Goal: Task Accomplishment & Management: Use online tool/utility

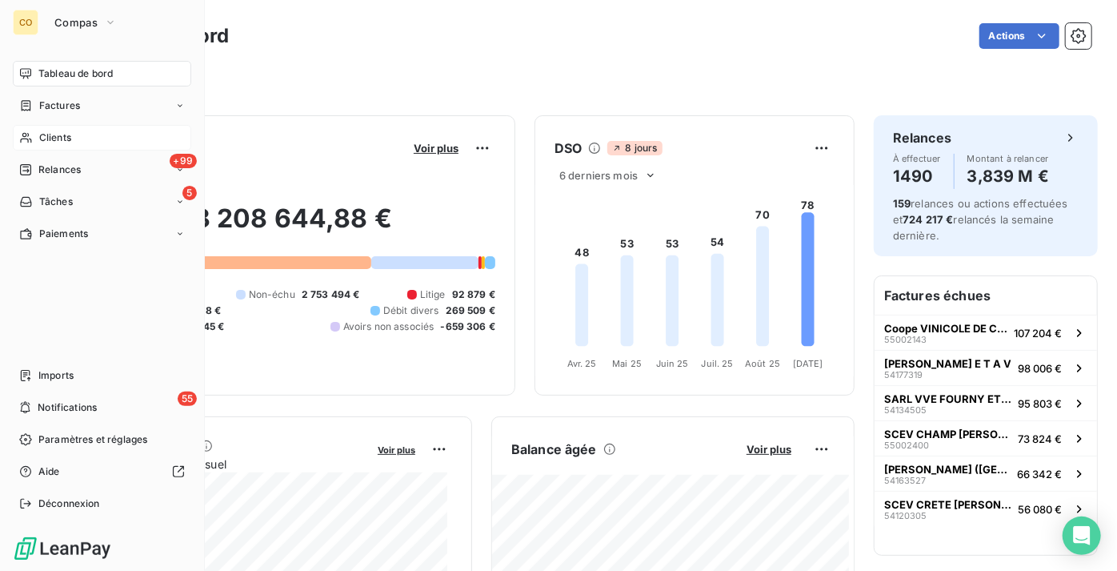
click at [68, 137] on span "Clients" at bounding box center [55, 137] width 32 height 14
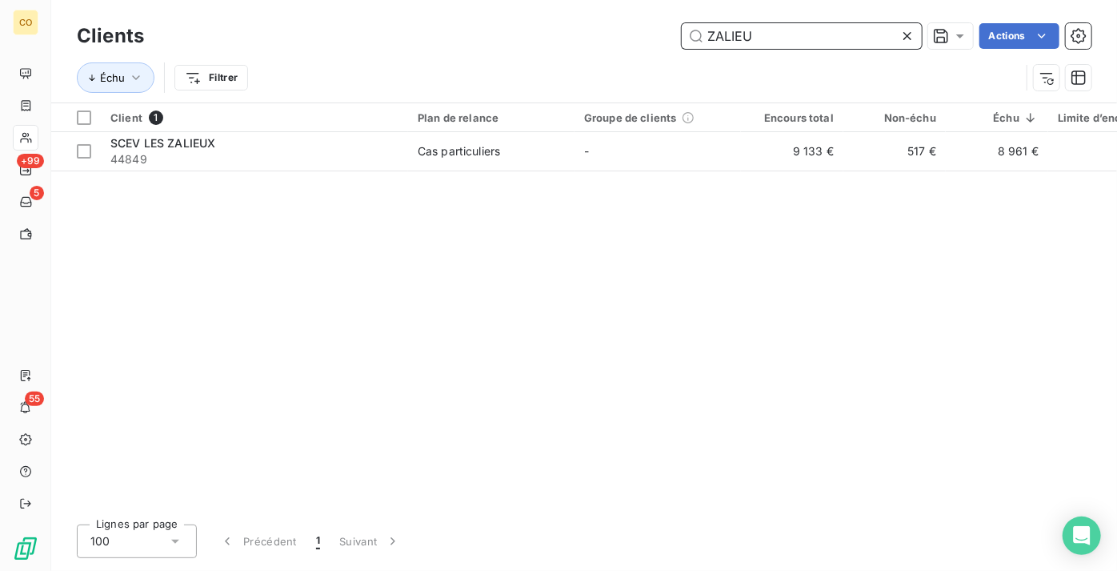
drag, startPoint x: 764, startPoint y: 31, endPoint x: 555, endPoint y: 59, distance: 211.6
click at [555, 59] on div "Clients ZALIEU Actions Échu Filtrer" at bounding box center [584, 60] width 1015 height 83
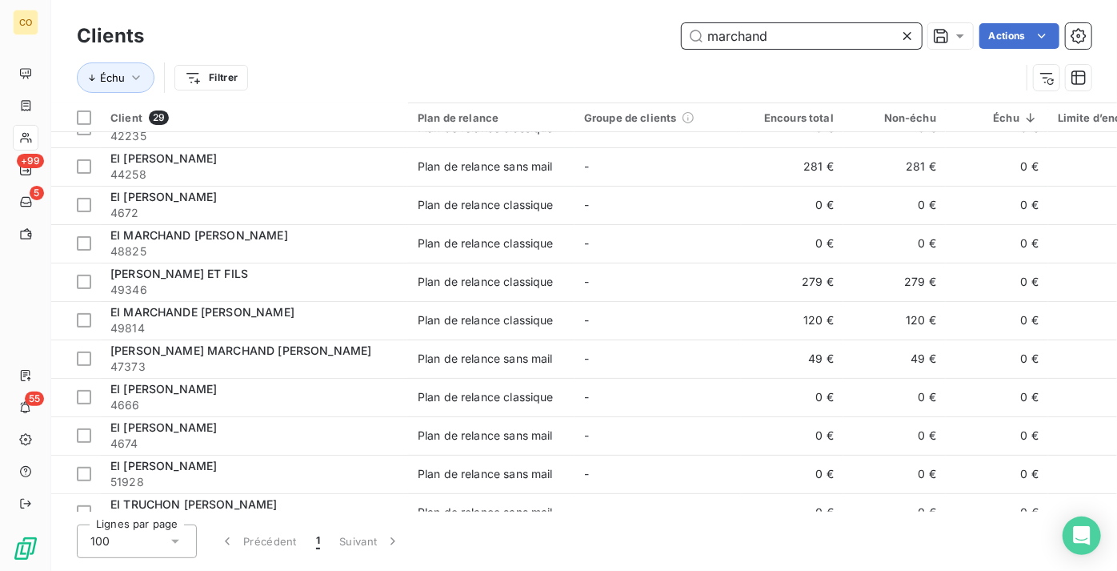
scroll to position [291, 0]
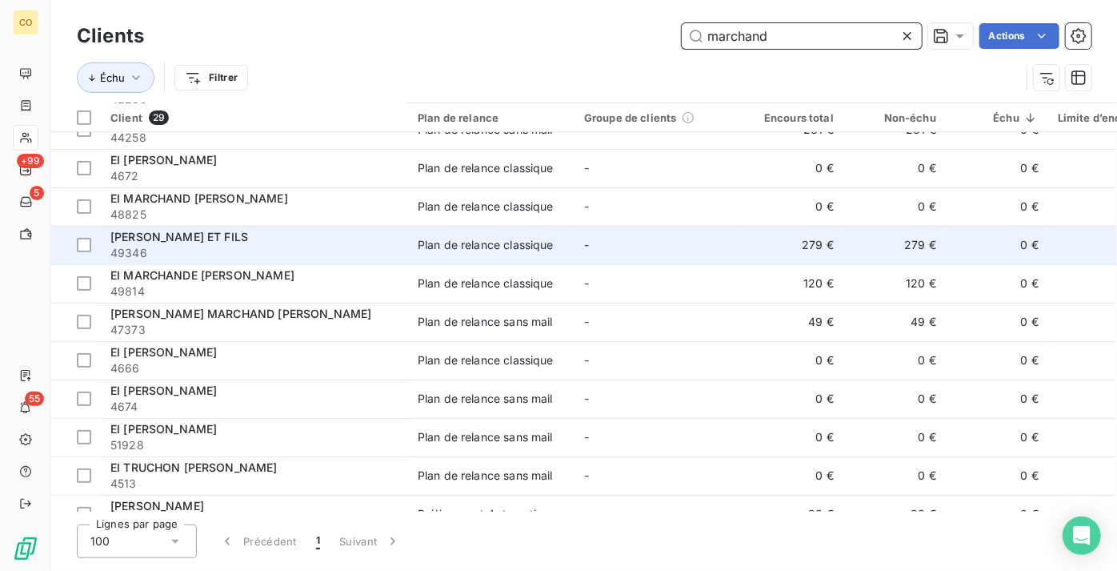
type input "marchand"
click at [269, 239] on div "[PERSON_NAME] ET FILS" at bounding box center [254, 237] width 288 height 16
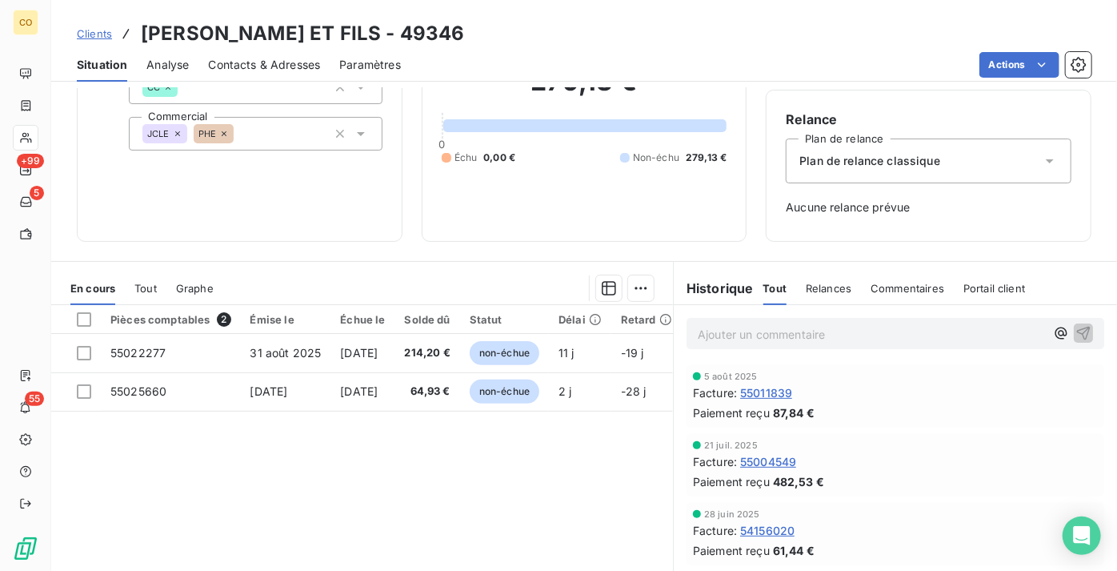
scroll to position [145, 0]
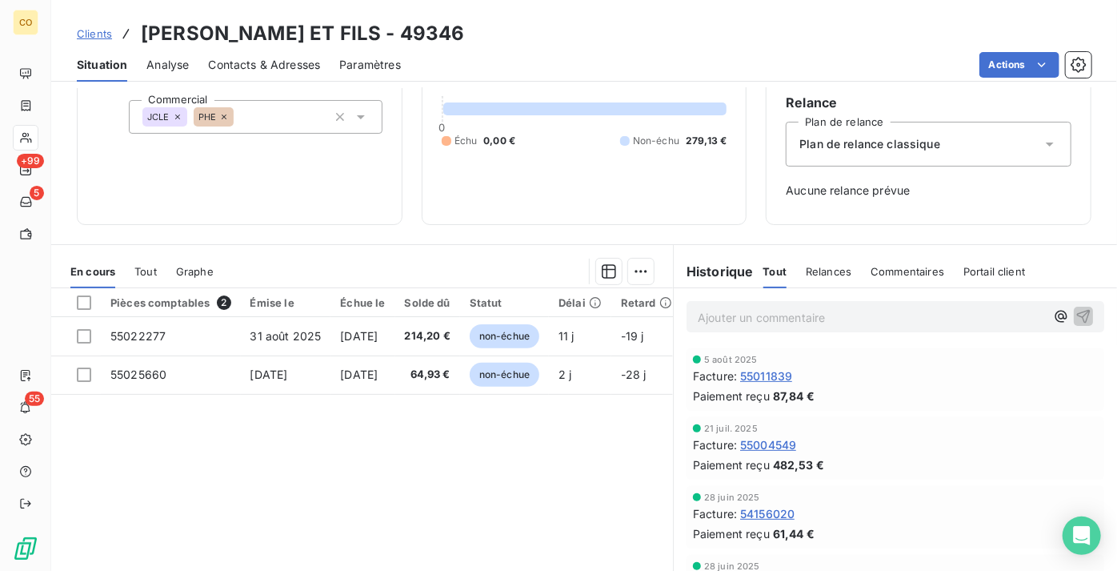
click at [110, 29] on span "Clients" at bounding box center [94, 33] width 35 height 13
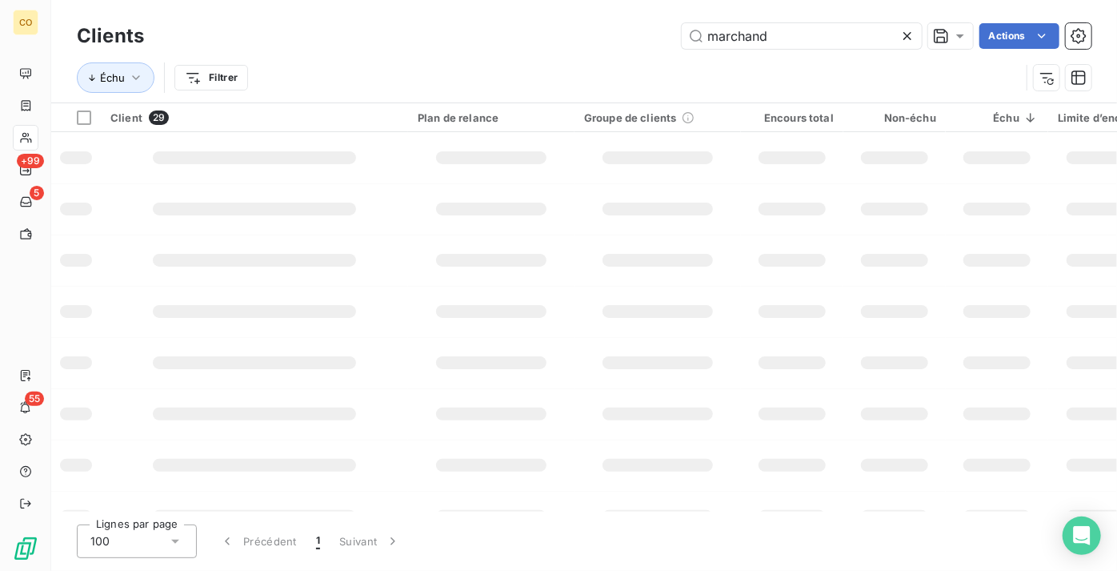
drag, startPoint x: 839, startPoint y: 51, endPoint x: 546, endPoint y: 34, distance: 293.5
click at [546, 34] on div "Clients marchand Actions" at bounding box center [584, 36] width 1015 height 34
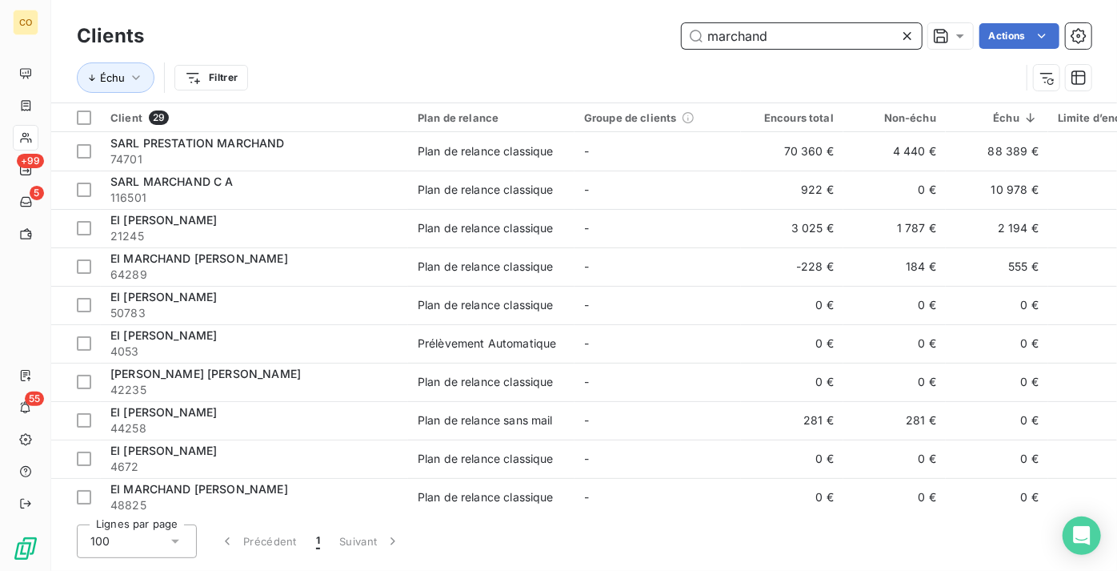
drag, startPoint x: 546, startPoint y: 34, endPoint x: 788, endPoint y: 30, distance: 242.6
click at [788, 30] on input "marchand" at bounding box center [802, 36] width 240 height 26
click at [909, 33] on icon at bounding box center [908, 36] width 8 height 8
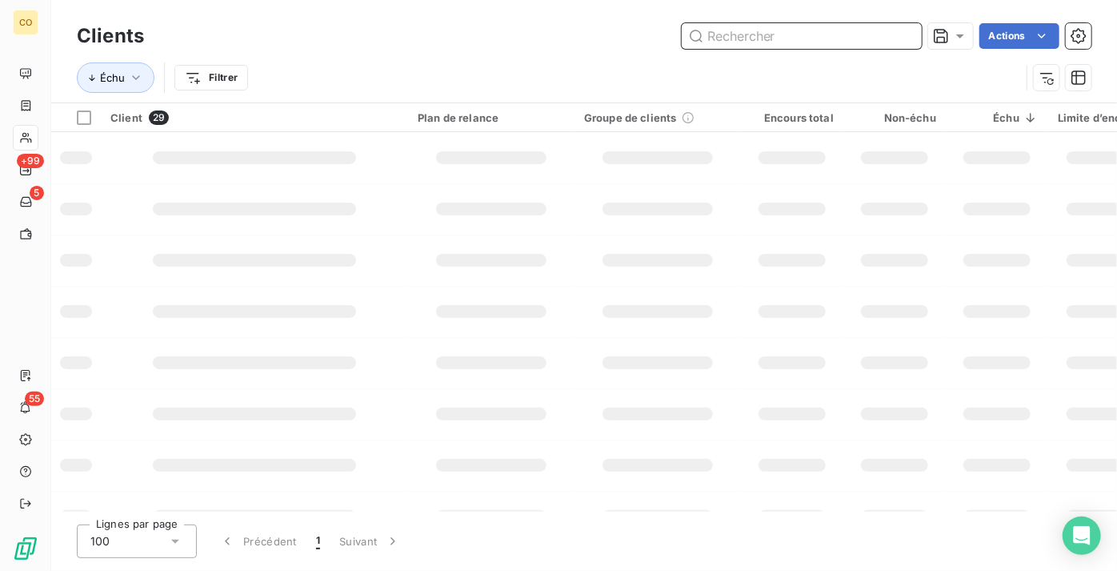
click at [836, 40] on input "text" at bounding box center [802, 36] width 240 height 26
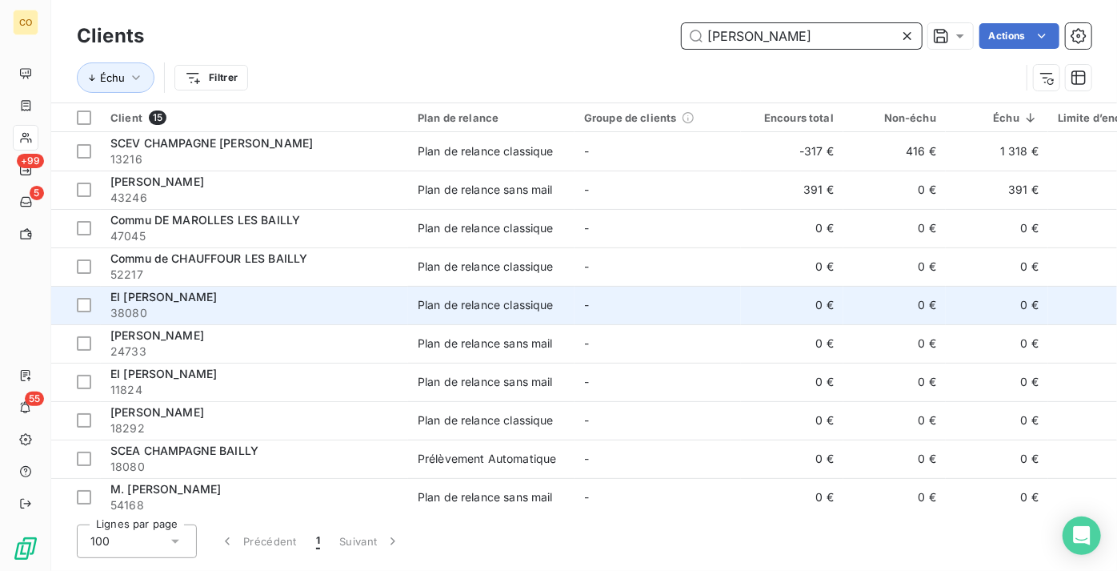
type input "[PERSON_NAME]"
click at [267, 288] on td "EI [PERSON_NAME] 38080" at bounding box center [254, 305] width 307 height 38
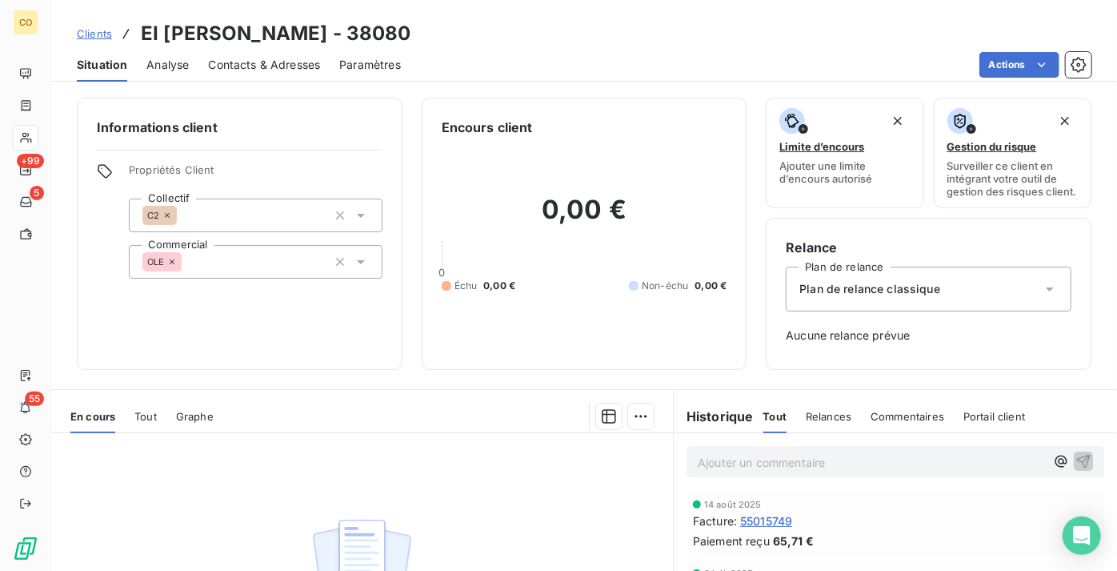
click at [110, 34] on span "Clients" at bounding box center [94, 33] width 35 height 13
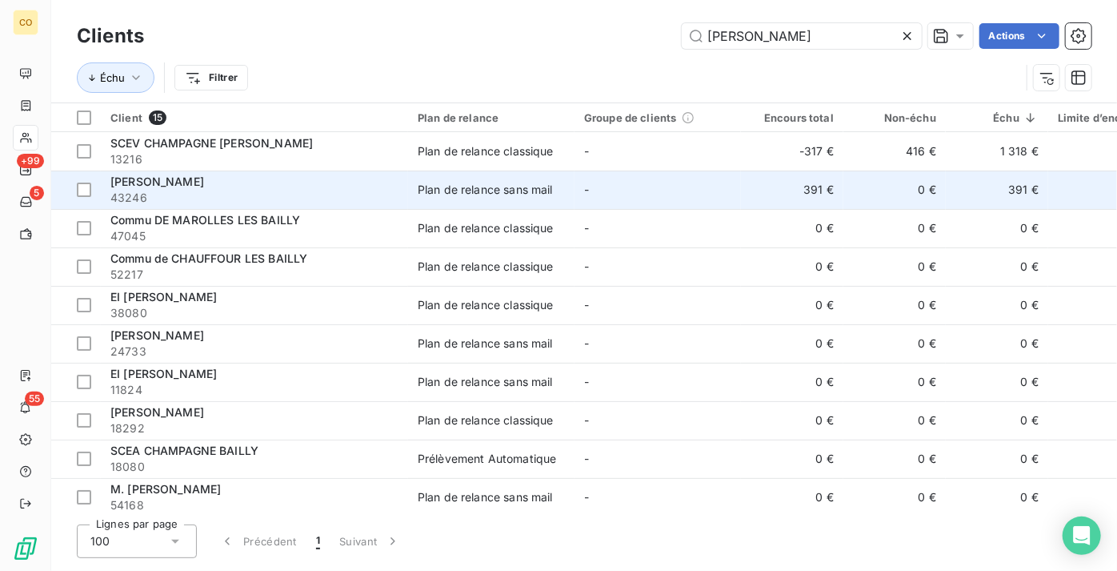
click at [371, 185] on div "[PERSON_NAME]" at bounding box center [254, 182] width 288 height 16
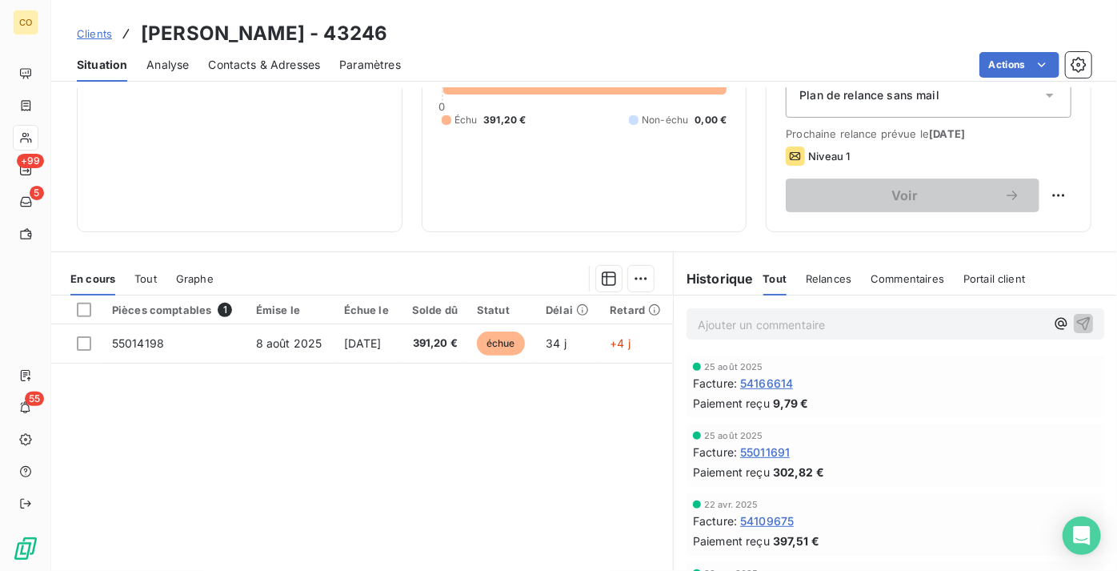
scroll to position [218, 0]
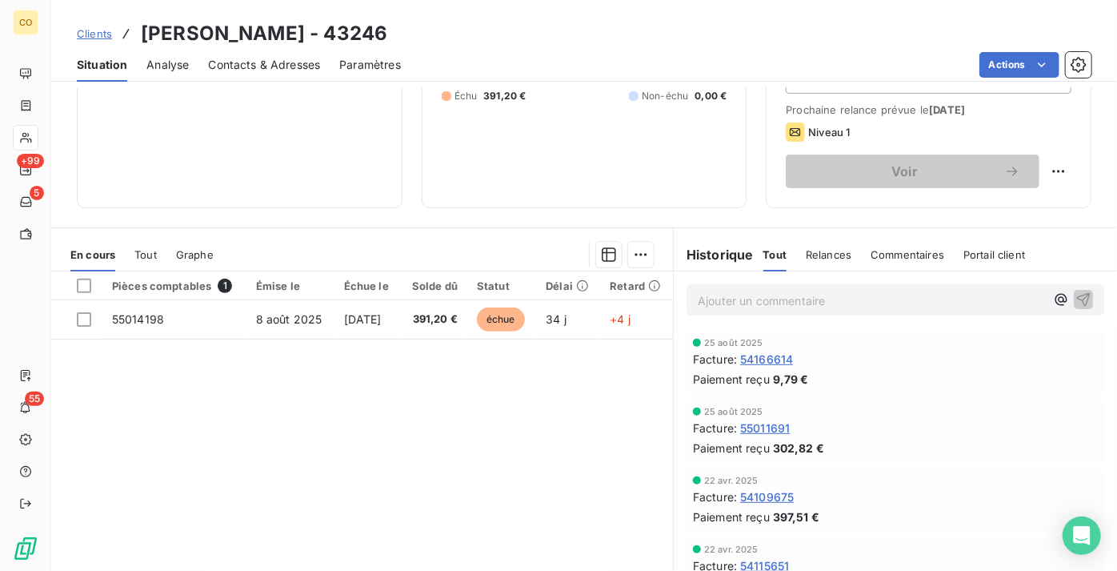
click at [96, 36] on span "Clients" at bounding box center [94, 33] width 35 height 13
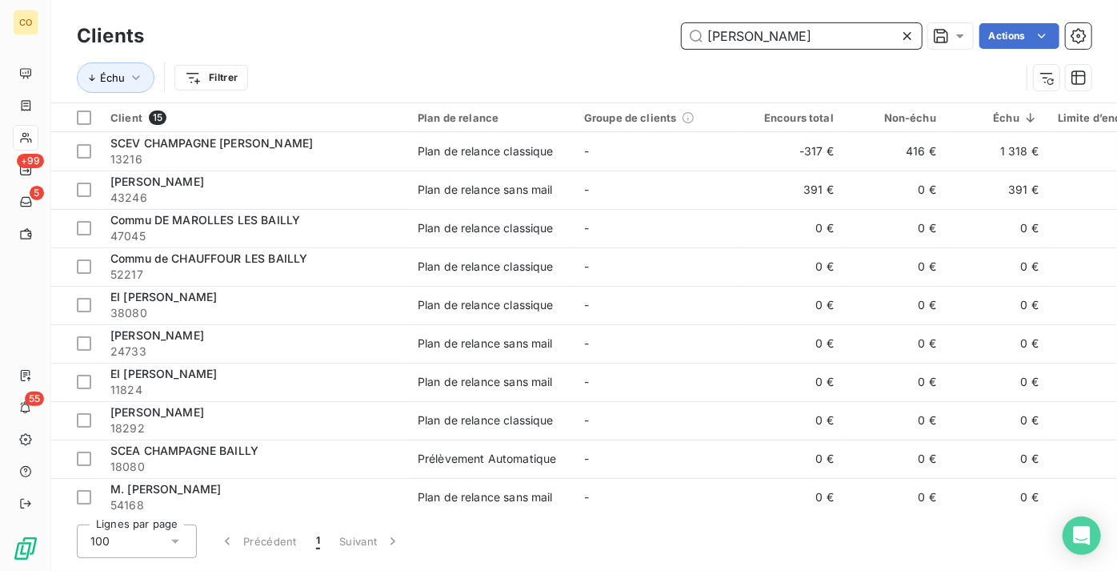
drag, startPoint x: 757, startPoint y: 44, endPoint x: 493, endPoint y: 43, distance: 264.2
click at [493, 42] on div "bailly Actions" at bounding box center [627, 36] width 929 height 26
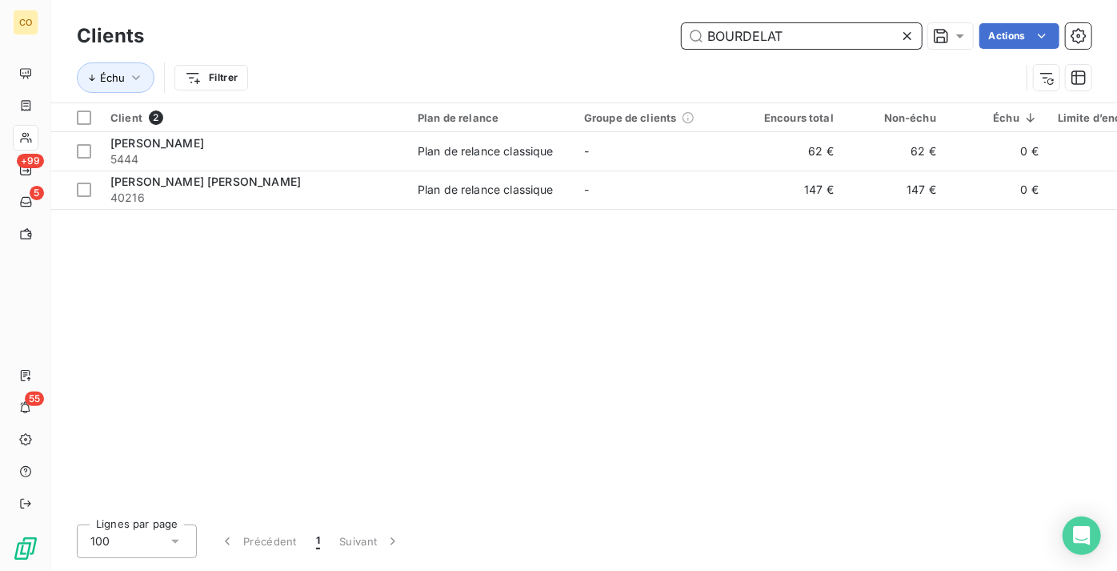
type input "BOURDELAT"
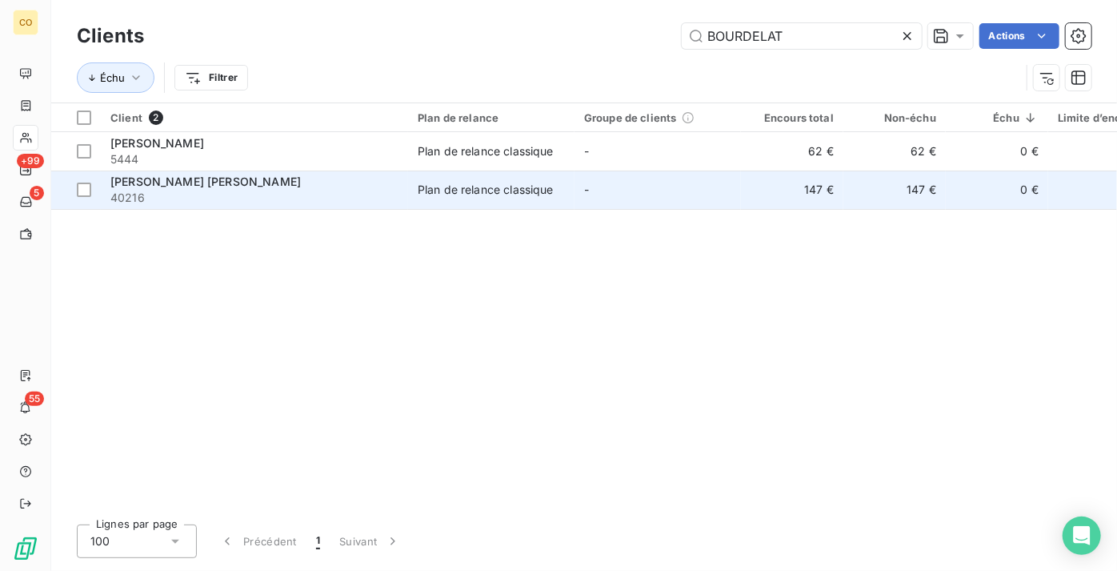
click at [264, 183] on span "[PERSON_NAME] [PERSON_NAME]" at bounding box center [205, 181] width 191 height 14
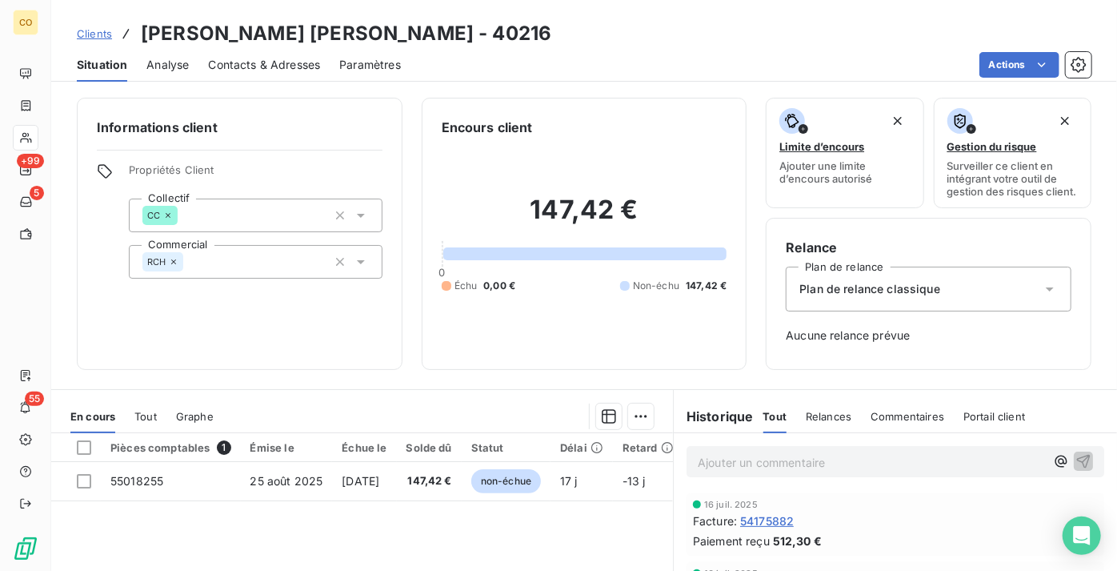
click at [106, 34] on span "Clients" at bounding box center [94, 33] width 35 height 13
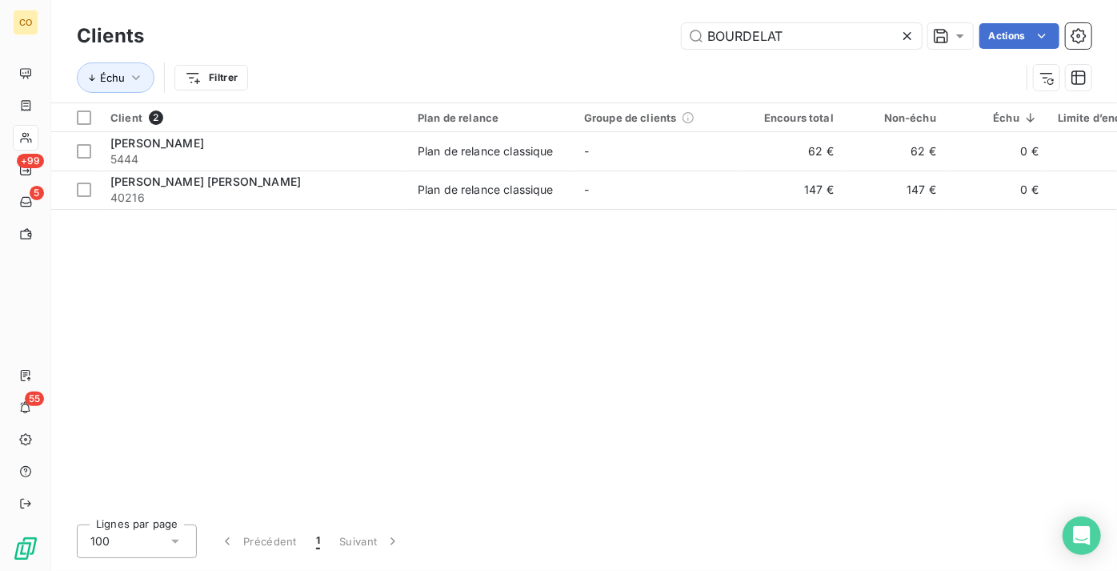
drag, startPoint x: 849, startPoint y: 27, endPoint x: 499, endPoint y: 22, distance: 349.8
click at [499, 22] on div "Clients BOURDELAT Actions" at bounding box center [584, 36] width 1015 height 34
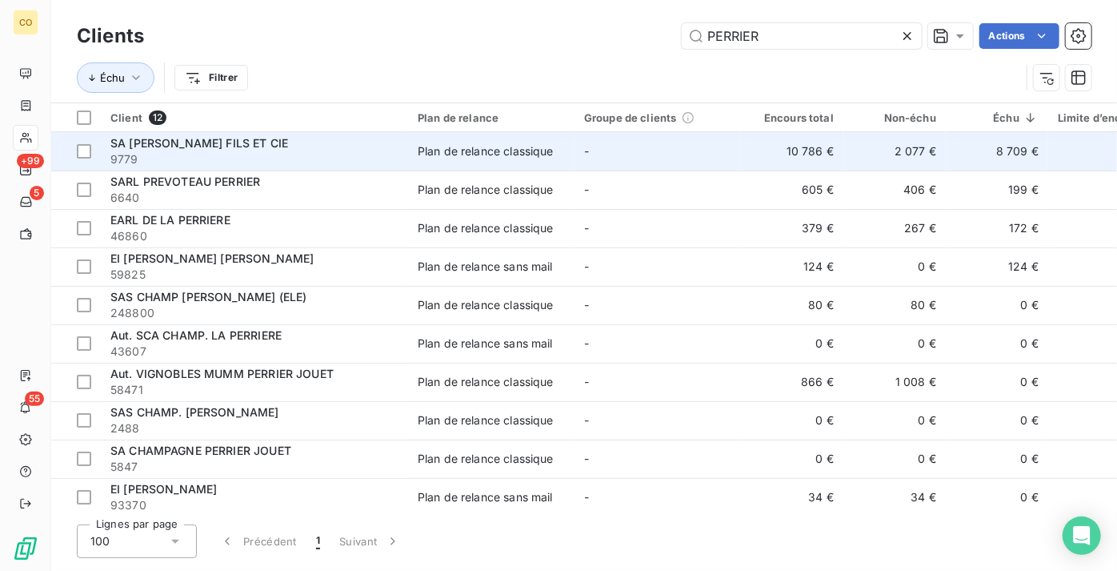
type input "PERRIER"
click at [309, 138] on div "SA [PERSON_NAME] FILS ET CIE" at bounding box center [254, 143] width 288 height 16
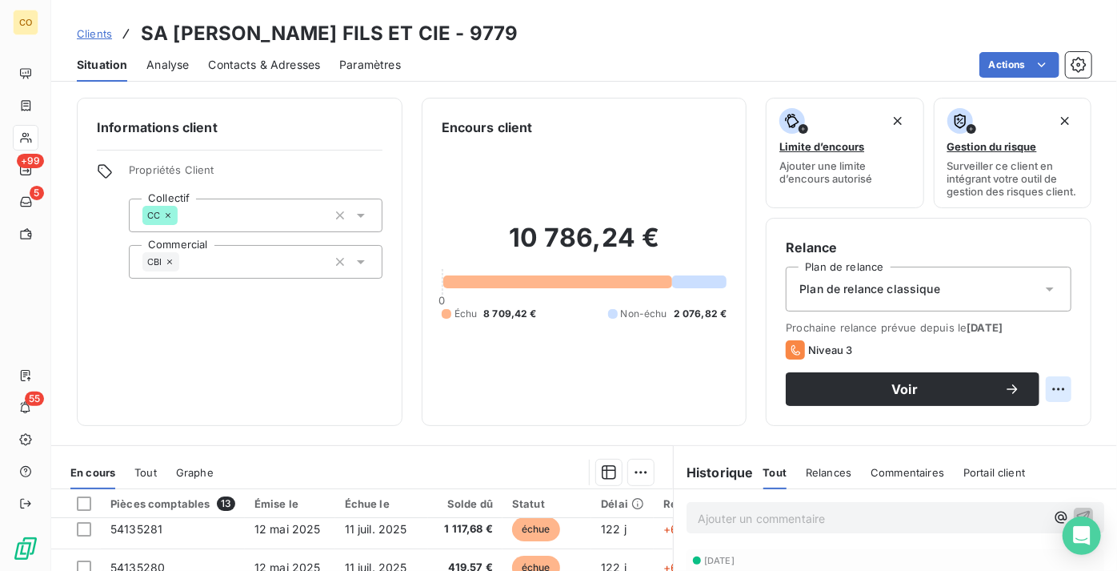
click at [1049, 404] on html "CO +99 5 55 Clients SA [PERSON_NAME] FILS ET CIE - 9779 Situation Analyse Conta…" at bounding box center [558, 285] width 1117 height 571
click at [1022, 436] on div "Replanifier cette action" at bounding box center [982, 436] width 143 height 26
select select "8"
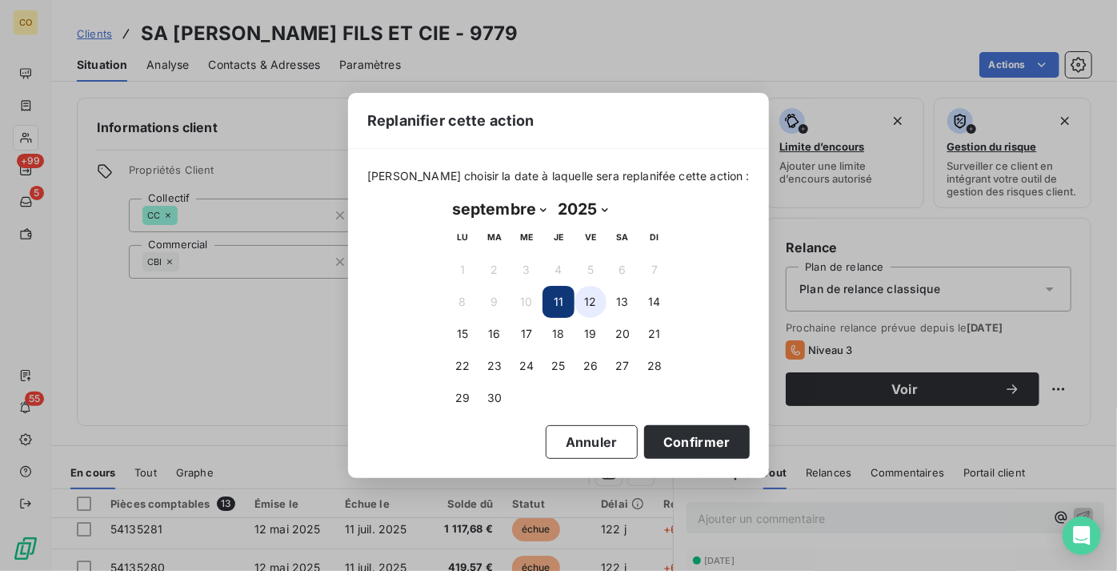
click at [602, 300] on button "12" at bounding box center [591, 302] width 32 height 32
click at [669, 439] on button "Confirmer" at bounding box center [697, 442] width 106 height 34
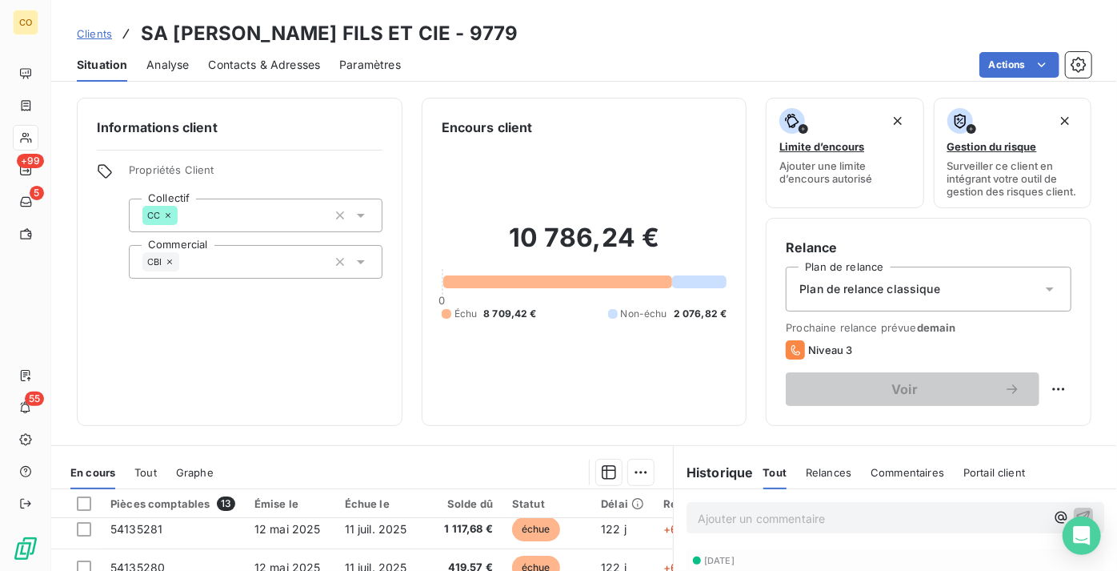
click at [85, 32] on span "Clients" at bounding box center [94, 33] width 35 height 13
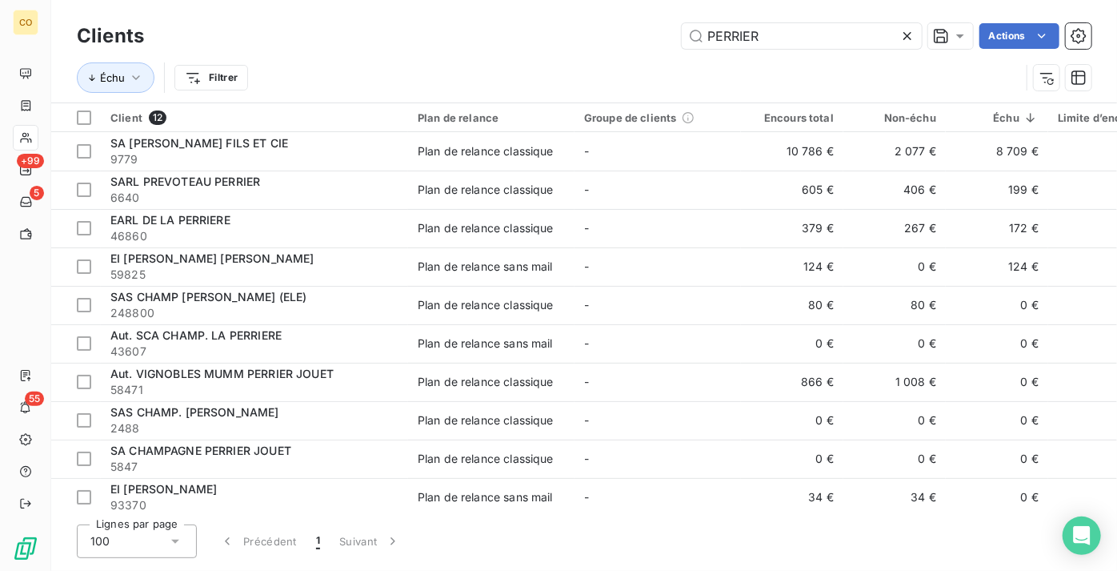
drag, startPoint x: 845, startPoint y: 24, endPoint x: 359, endPoint y: 20, distance: 486.7
click at [359, 19] on div "Clients PERRIER Actions" at bounding box center [584, 36] width 1015 height 34
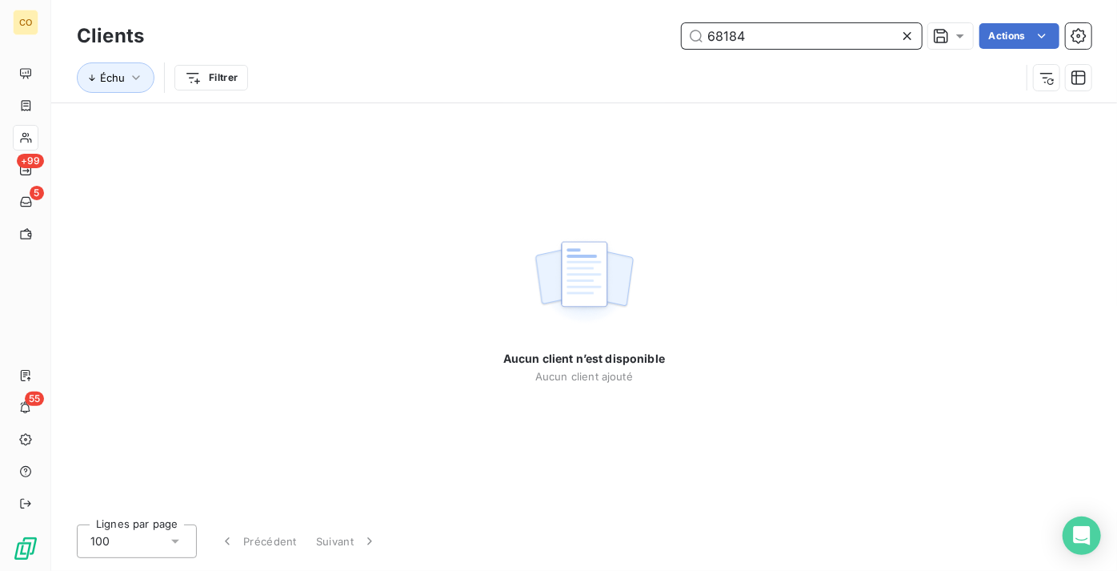
drag, startPoint x: 779, startPoint y: 34, endPoint x: 509, endPoint y: 15, distance: 270.4
click at [509, 15] on div "Clients 68184 Actions Échu Filtrer" at bounding box center [584, 51] width 1066 height 102
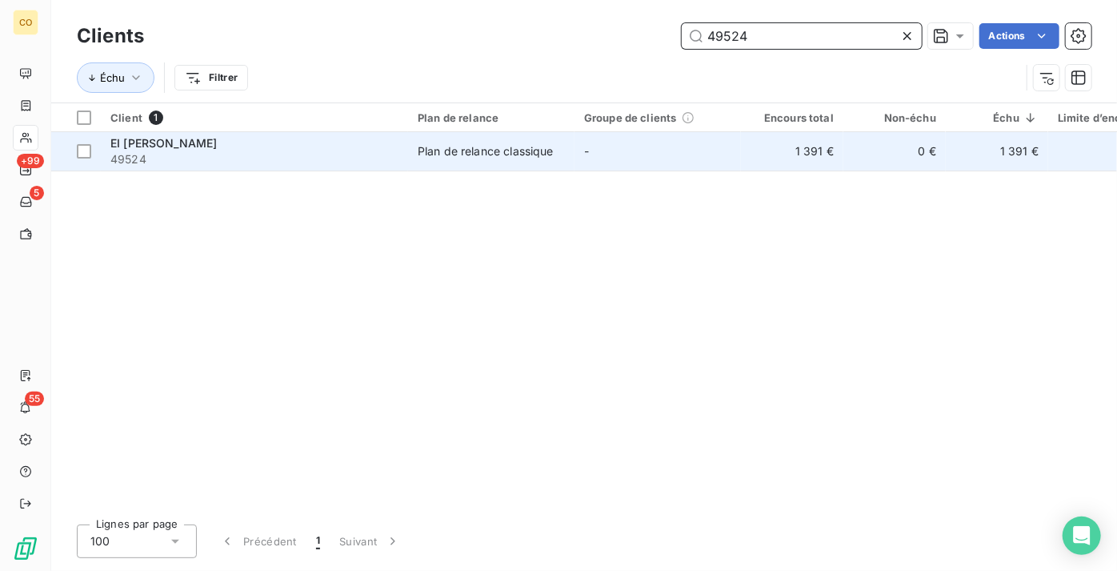
type input "49524"
click at [476, 155] on div "Plan de relance classique" at bounding box center [486, 151] width 136 height 16
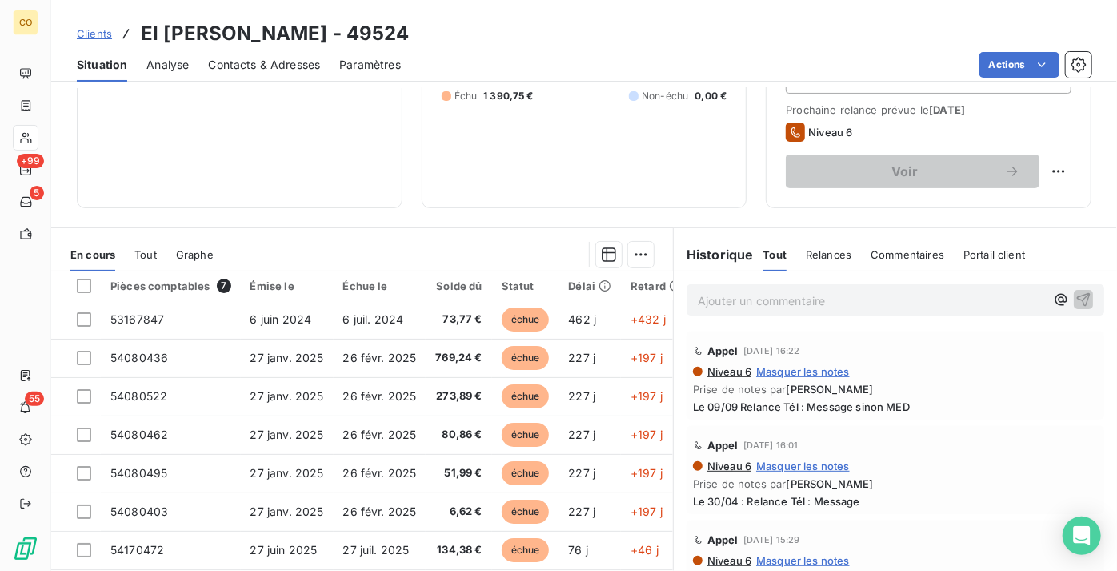
scroll to position [286, 0]
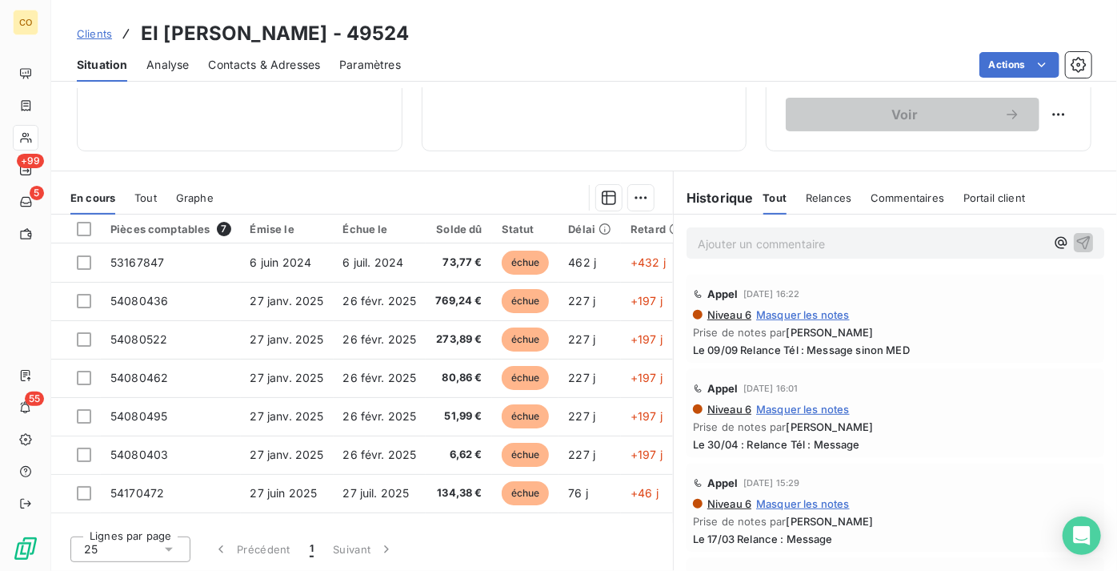
drag, startPoint x: 439, startPoint y: 149, endPoint x: 443, endPoint y: 169, distance: 20.4
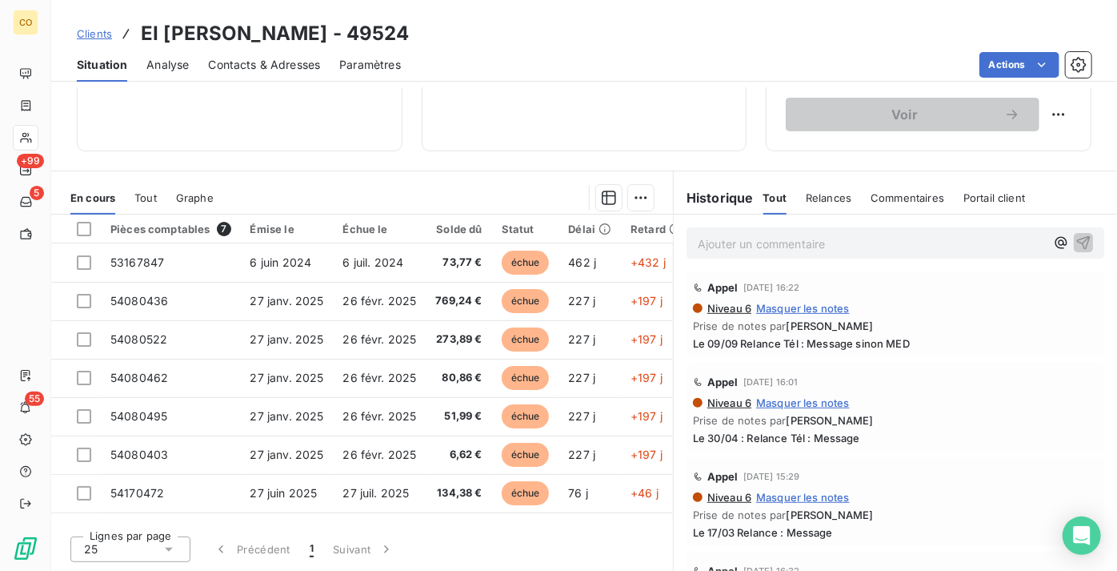
scroll to position [0, 0]
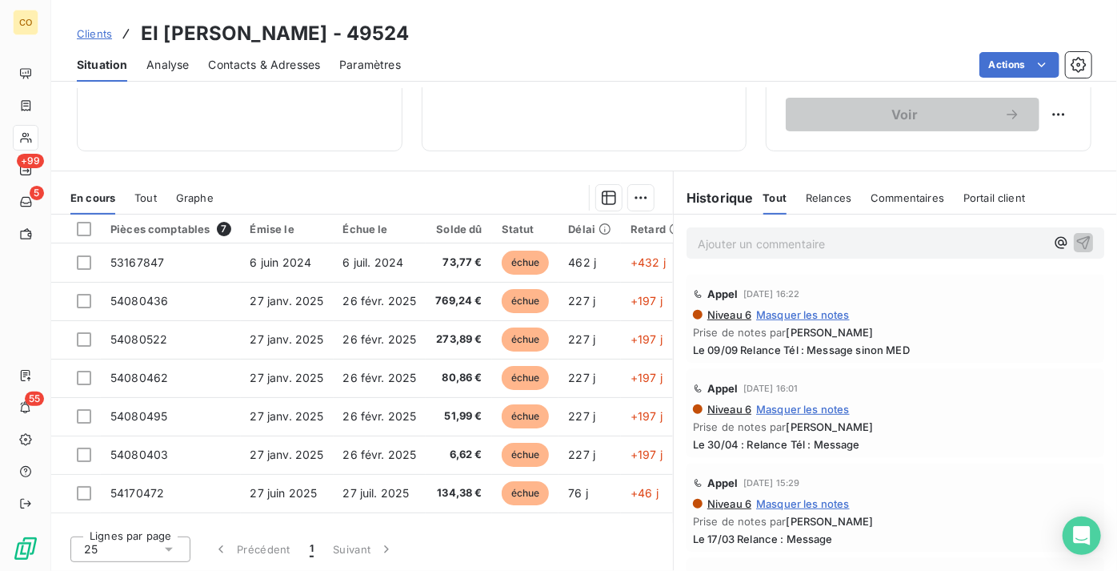
click at [602, 65] on div "Actions" at bounding box center [756, 65] width 672 height 26
click at [822, 31] on div "Clients EI [PERSON_NAME] - 49524" at bounding box center [584, 33] width 1066 height 29
click at [104, 33] on span "Clients" at bounding box center [94, 33] width 35 height 13
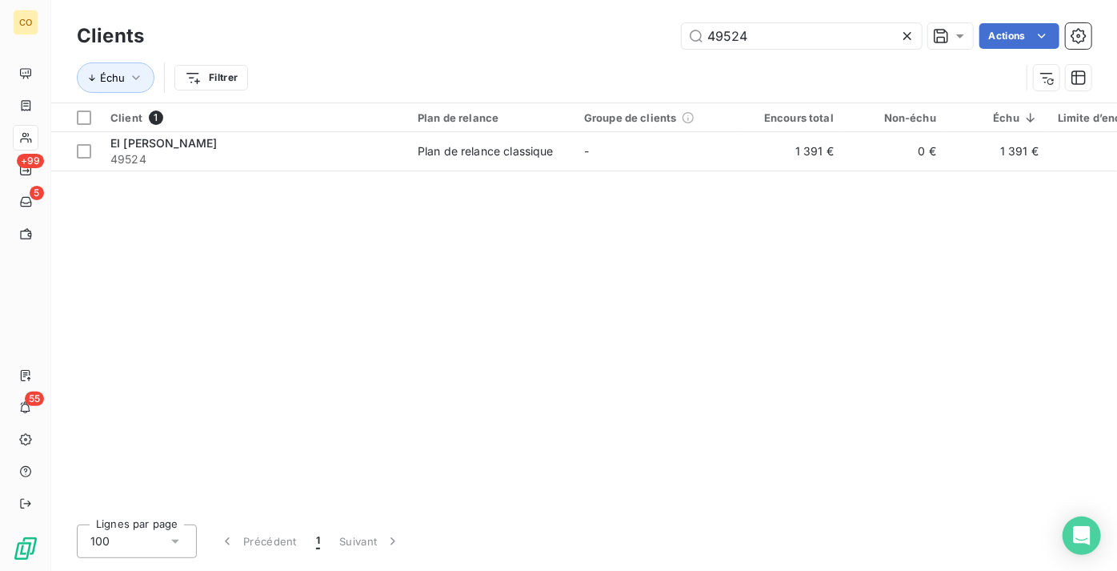
drag, startPoint x: 768, startPoint y: 34, endPoint x: 527, endPoint y: 47, distance: 241.3
click at [527, 47] on div "49524 Actions" at bounding box center [627, 36] width 929 height 26
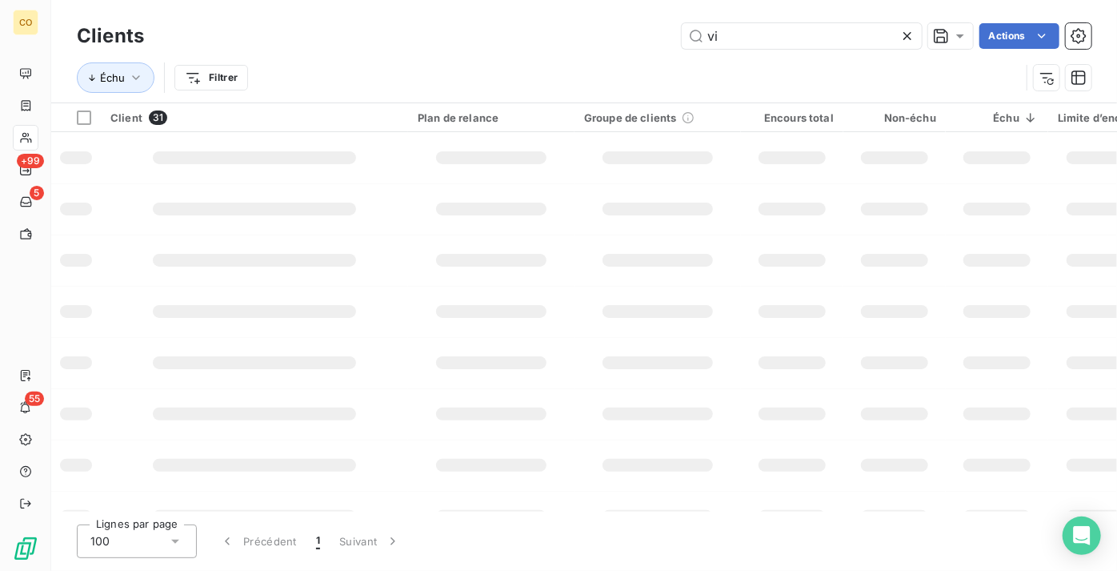
type input "v"
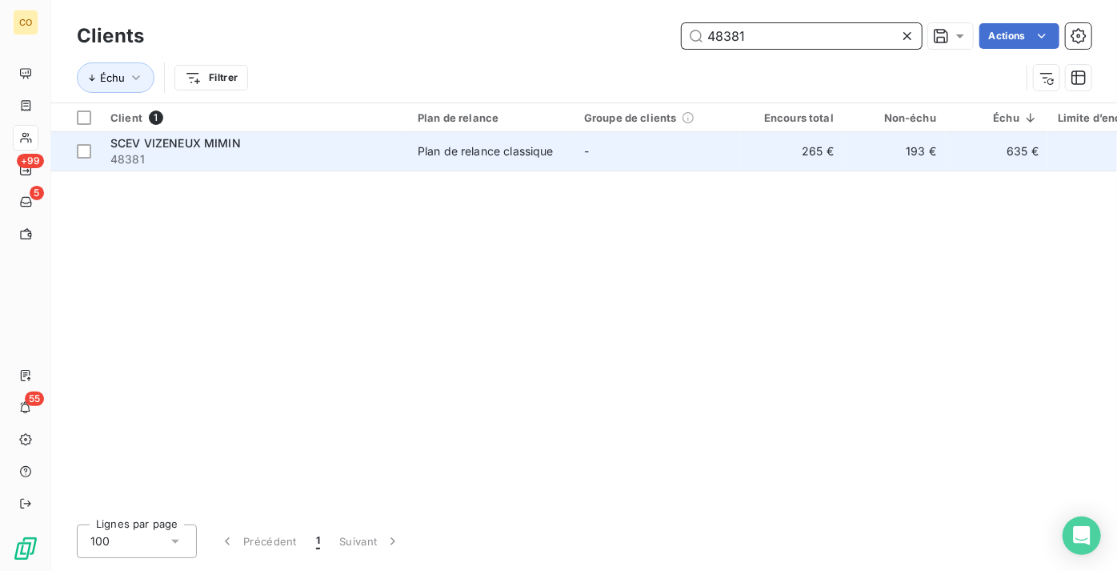
type input "48381"
click at [519, 152] on div "Plan de relance classique" at bounding box center [486, 151] width 136 height 16
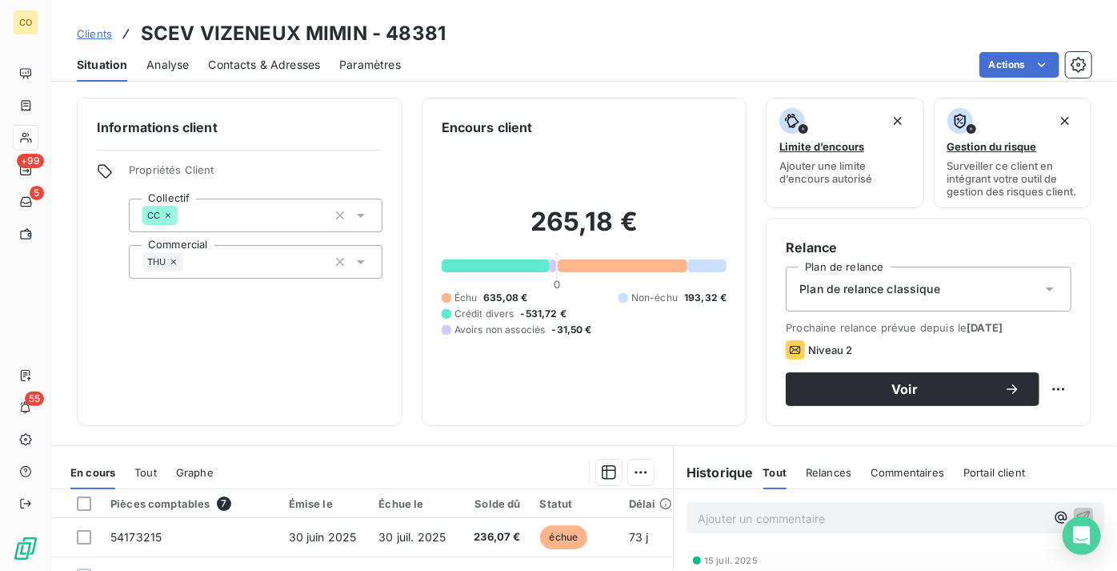
click at [268, 380] on div "Informations client Propriétés Client Collectif CC Commercial THU" at bounding box center [240, 262] width 326 height 328
click at [1051, 406] on html "CO +99 5 55 Clients SCEV VIZENEUX MIMIN - 48381 Situation Analyse Contacts & Ad…" at bounding box center [558, 285] width 1117 height 571
click at [1016, 434] on div "Replanifier cette action" at bounding box center [982, 436] width 143 height 26
select select "8"
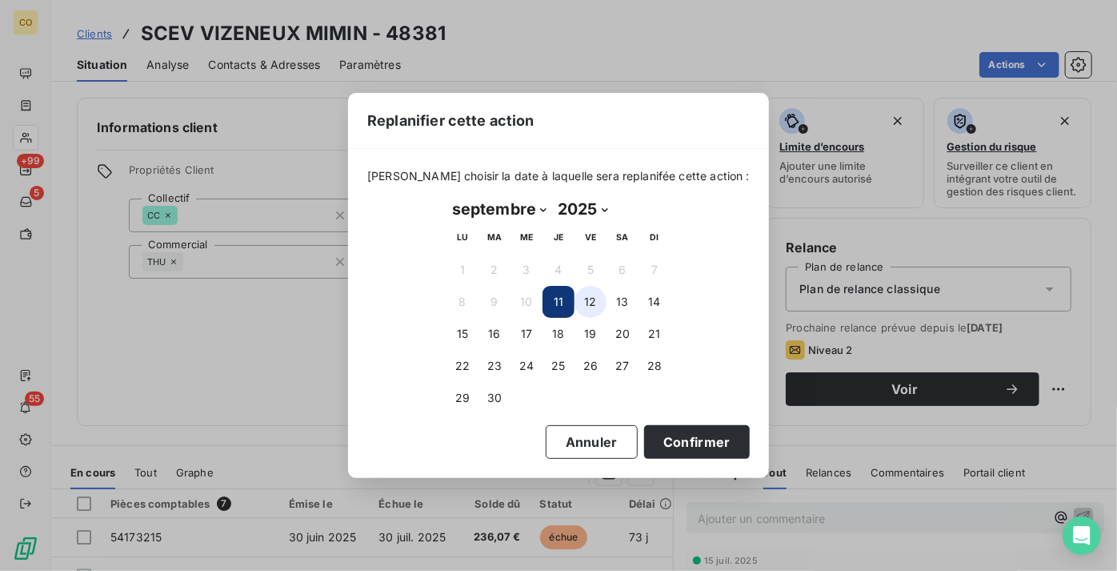
click at [594, 290] on button "12" at bounding box center [591, 302] width 32 height 32
click at [687, 446] on button "Confirmer" at bounding box center [697, 442] width 106 height 34
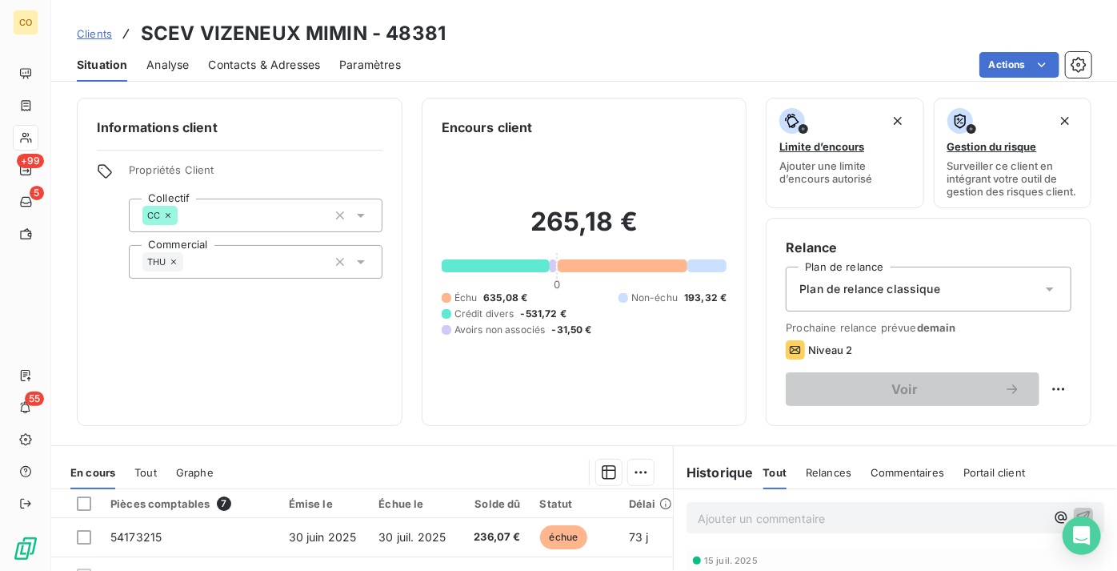
click at [354, 105] on div "Informations client Propriétés Client Collectif CC Commercial THU" at bounding box center [240, 262] width 326 height 328
click at [102, 27] on span "Clients" at bounding box center [94, 33] width 35 height 13
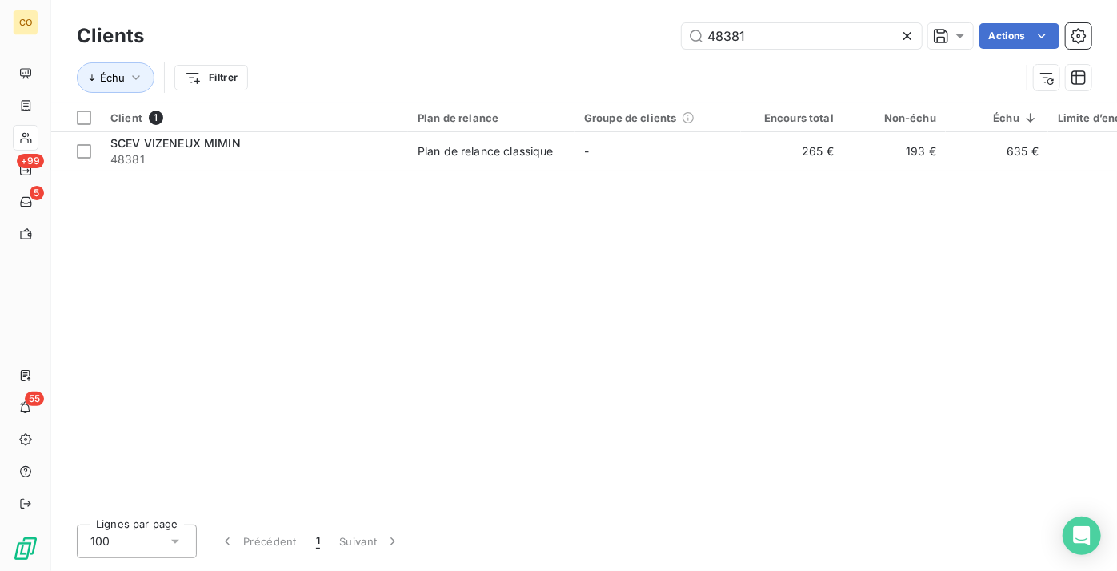
drag, startPoint x: 764, startPoint y: 32, endPoint x: 605, endPoint y: 58, distance: 161.3
click at [606, 58] on div "Clients 48381 Actions Échu Filtrer" at bounding box center [584, 60] width 1015 height 83
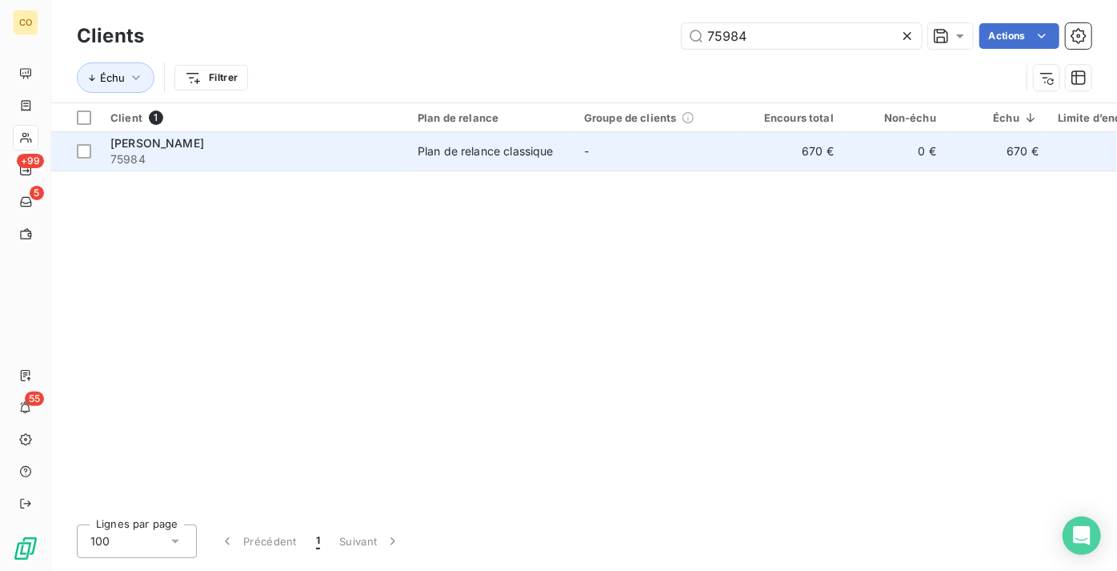
type input "75984"
click at [491, 160] on td "Plan de relance classique" at bounding box center [491, 151] width 166 height 38
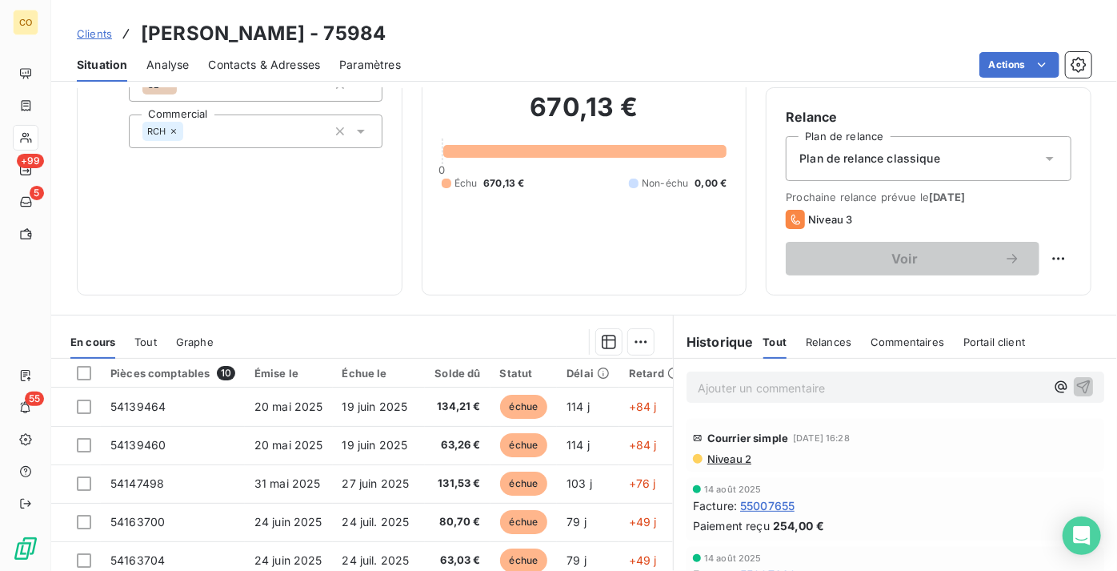
scroll to position [145, 0]
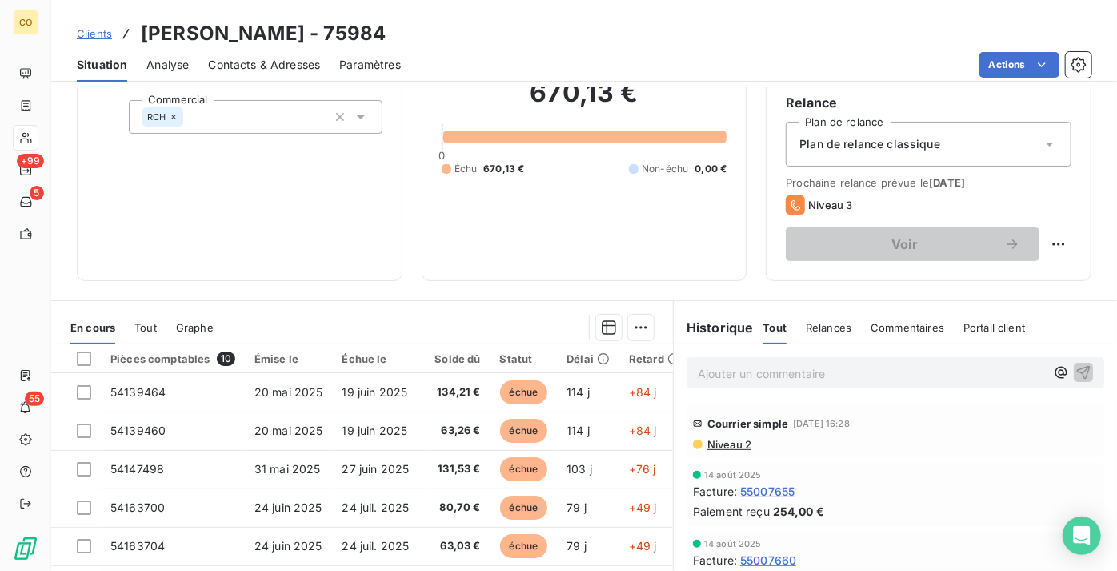
click at [732, 451] on span "Niveau 2" at bounding box center [729, 444] width 46 height 13
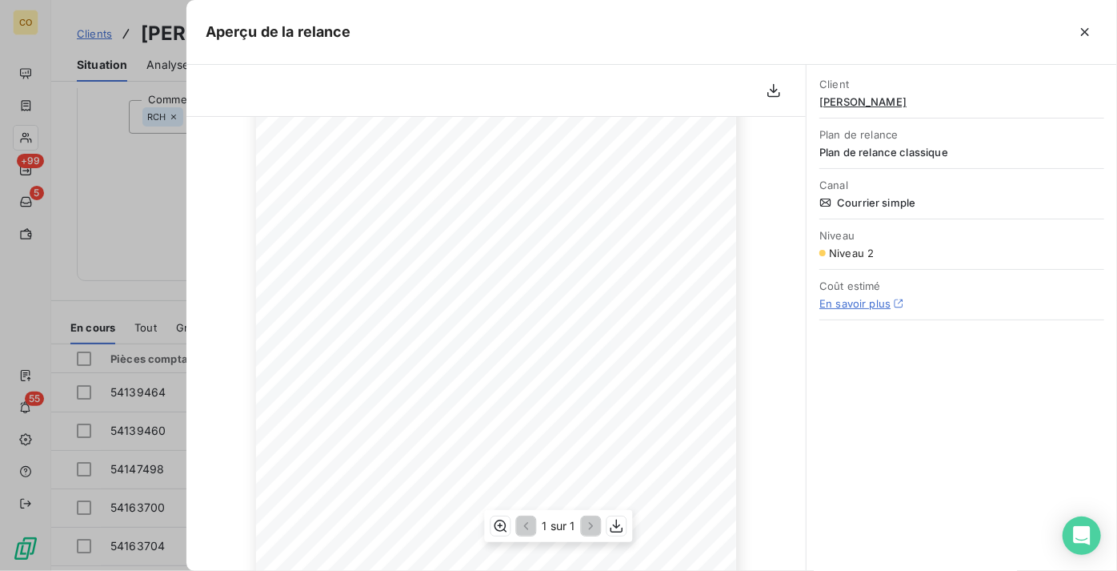
scroll to position [218, 0]
click at [779, 478] on div "[DATE] Objet : [Compas] Relance 2 - 75984EARL [PERSON_NAME] Madame, Monsieur, N…" at bounding box center [497, 313] width 620 height 718
click at [1092, 30] on icon "button" at bounding box center [1085, 32] width 16 height 16
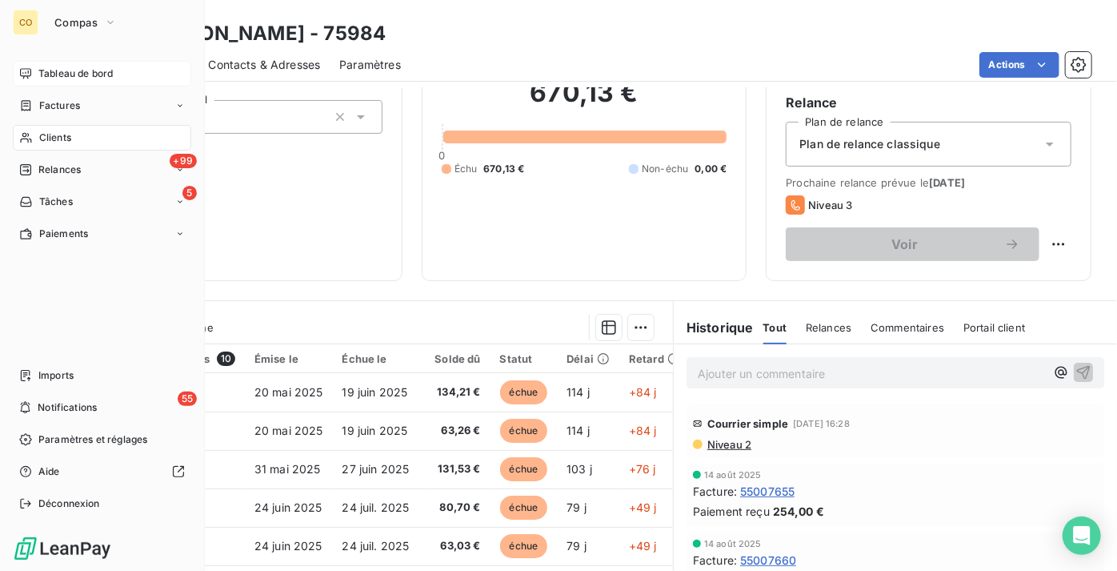
click at [57, 69] on span "Tableau de bord" at bounding box center [75, 73] width 74 height 14
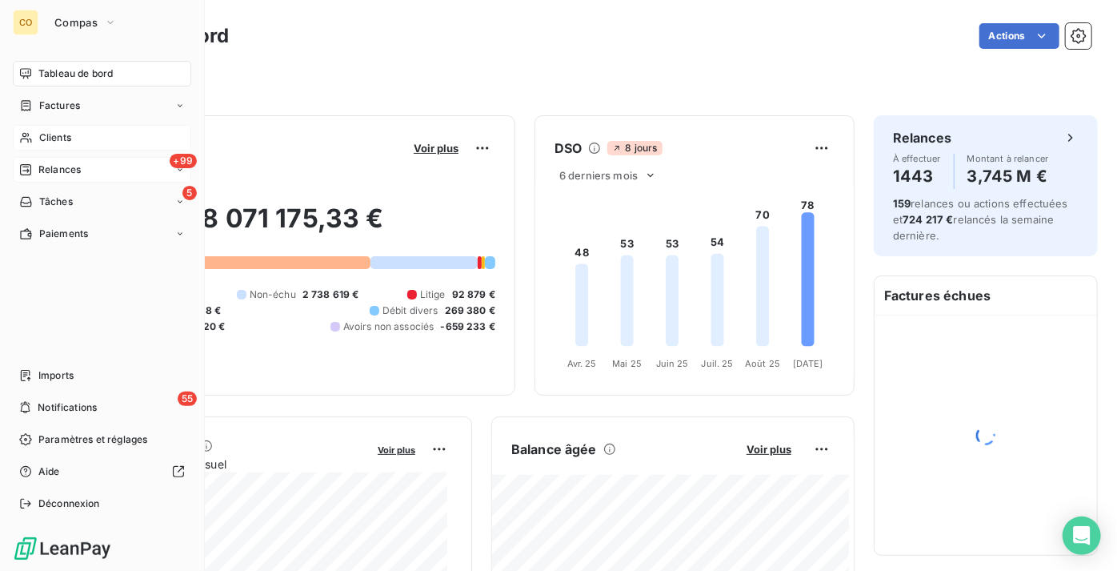
click at [90, 166] on div "+99 Relances" at bounding box center [102, 170] width 179 height 26
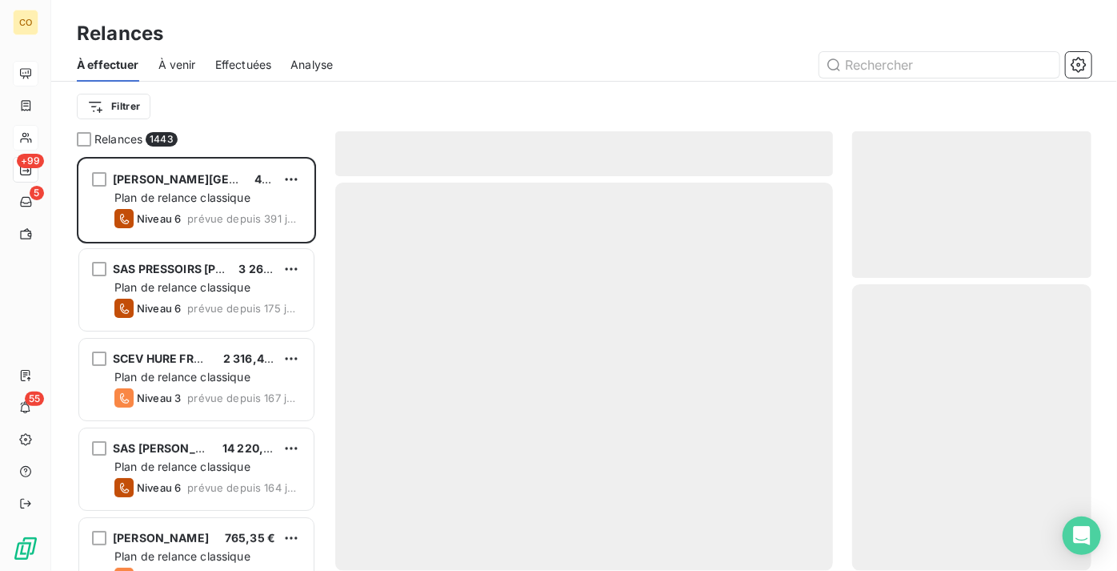
scroll to position [402, 228]
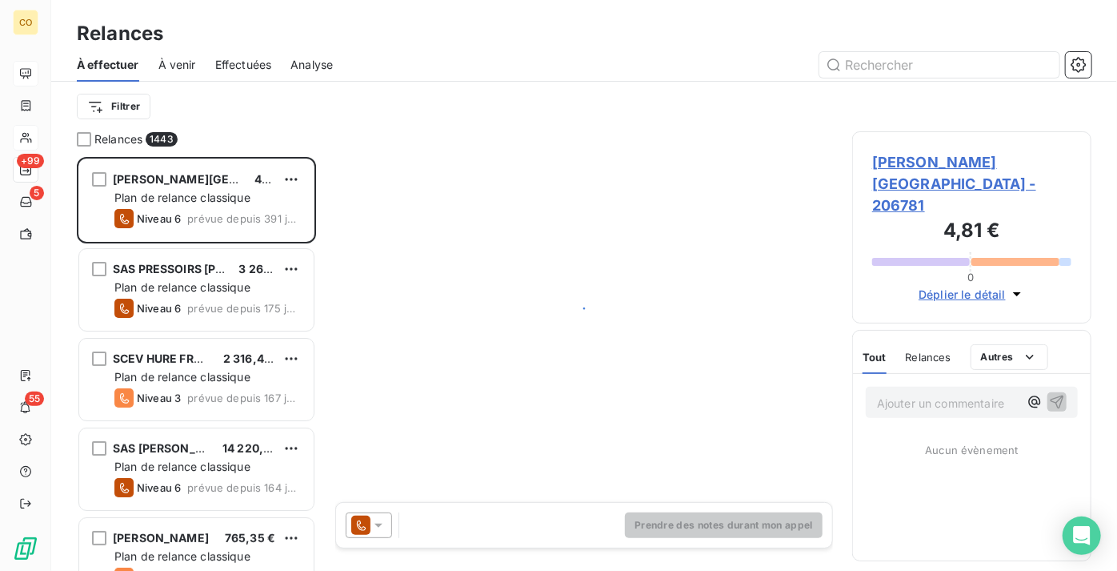
click at [258, 61] on span "Effectuées" at bounding box center [243, 65] width 57 height 16
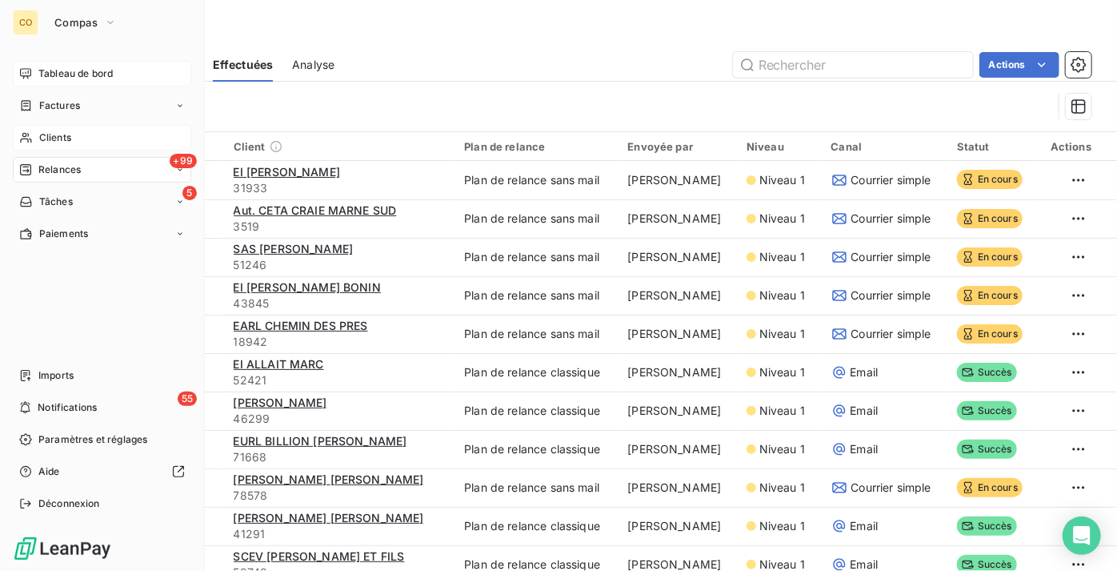
drag, startPoint x: 145, startPoint y: 47, endPoint x: 122, endPoint y: 64, distance: 28.7
click at [141, 50] on div "CO Compas Tableau de bord Factures Clients +99 Relances 5 Tâches Paiements Impo…" at bounding box center [102, 285] width 205 height 571
click at [119, 67] on div "Tableau de bord" at bounding box center [102, 74] width 179 height 26
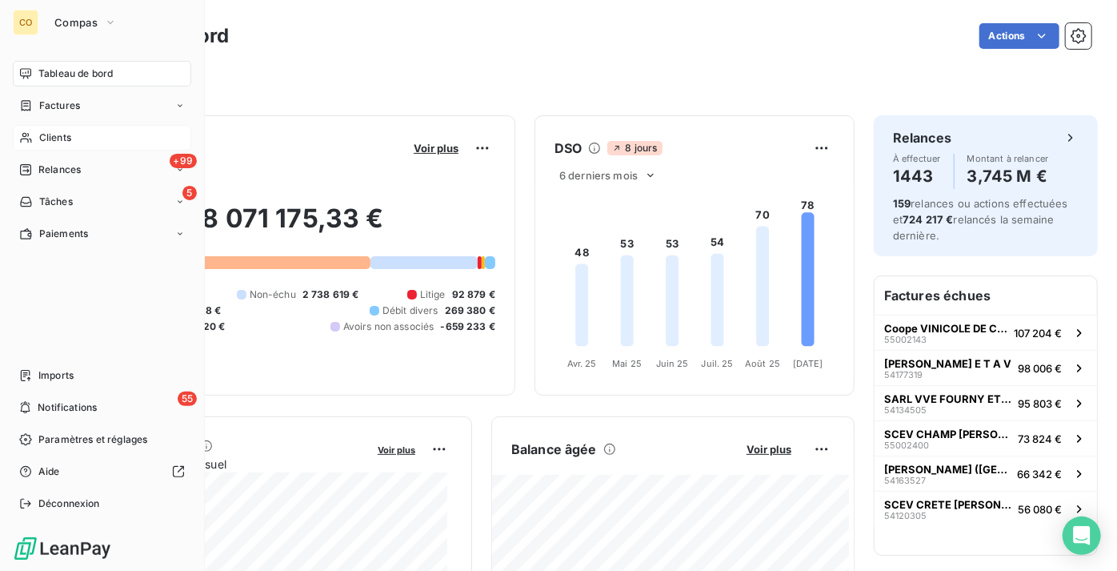
click at [83, 142] on div "Clients" at bounding box center [102, 138] width 179 height 26
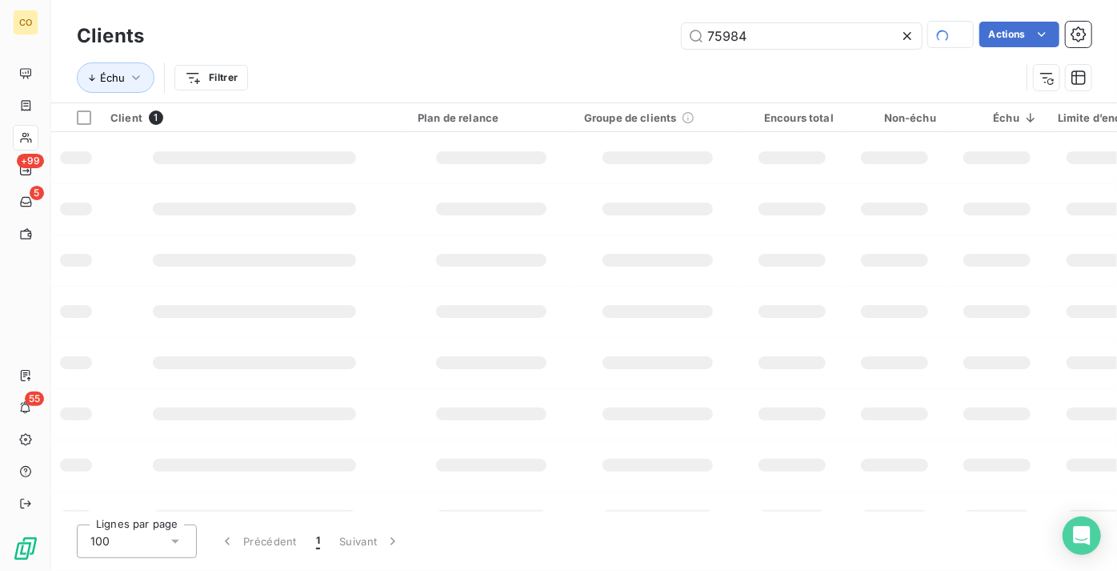
drag, startPoint x: 853, startPoint y: 41, endPoint x: 524, endPoint y: 11, distance: 330.3
click at [524, 11] on div "Clients 75984 Actions Échu Filtrer" at bounding box center [584, 51] width 1066 height 102
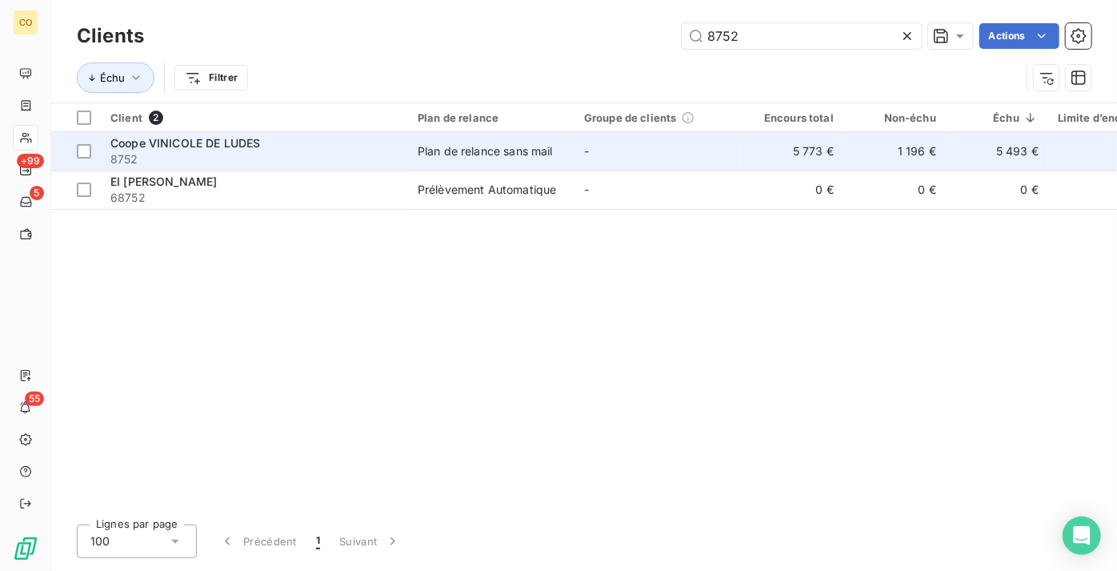
type input "8752"
click at [407, 149] on td "Coope VINICOLE DE LUDES 8752" at bounding box center [254, 151] width 307 height 38
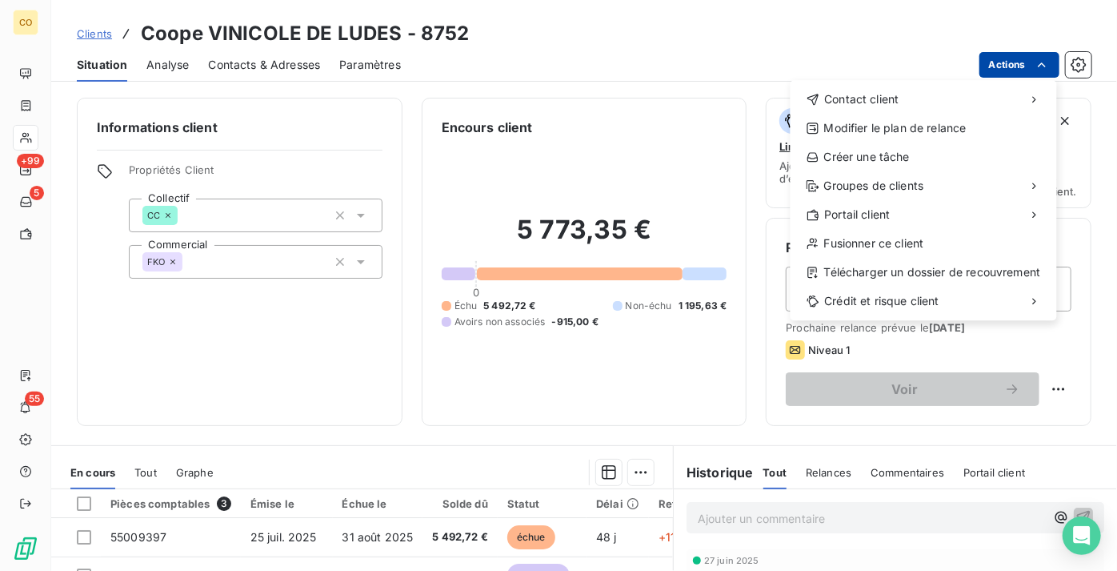
click at [1005, 70] on html "CO +99 5 55 Clients Coope VINICOLE DE LUDES - 8752 Situation Analyse Contacts &…" at bounding box center [558, 285] width 1117 height 571
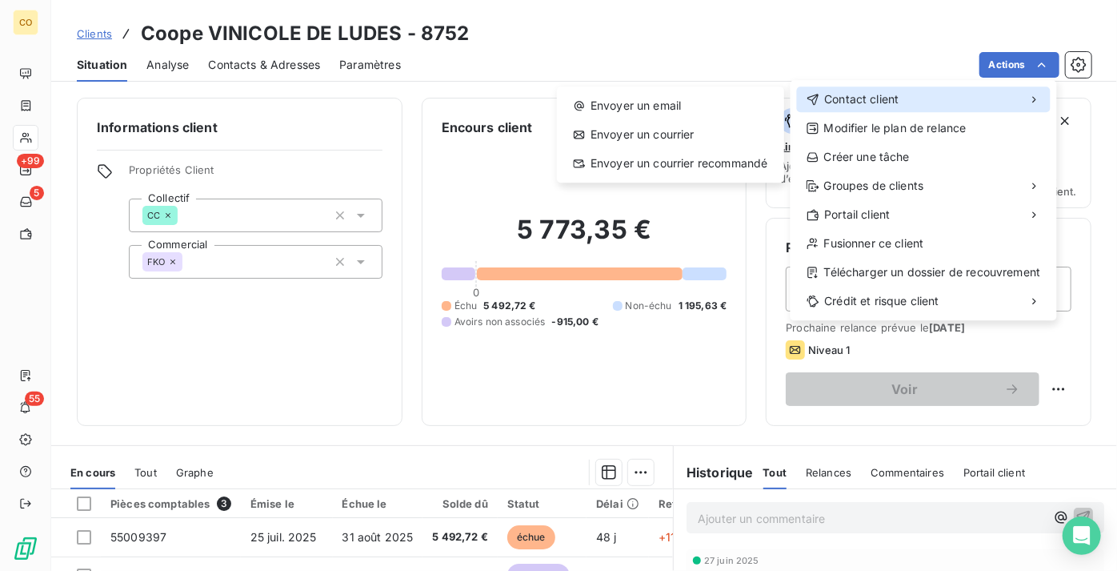
click at [966, 95] on div "Contact client" at bounding box center [924, 99] width 254 height 26
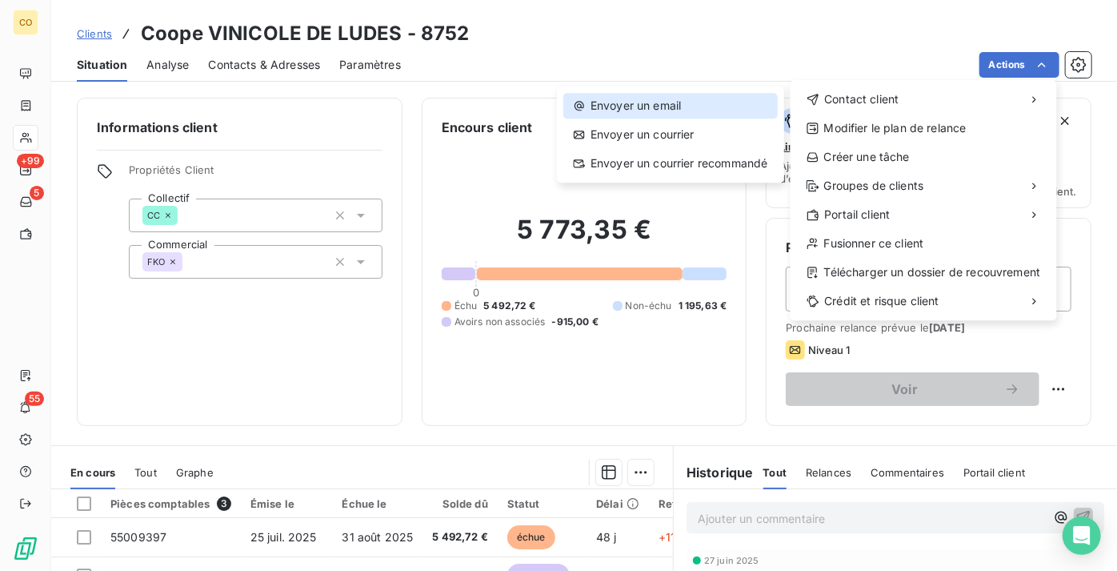
click at [704, 110] on div "Envoyer un email" at bounding box center [671, 106] width 215 height 26
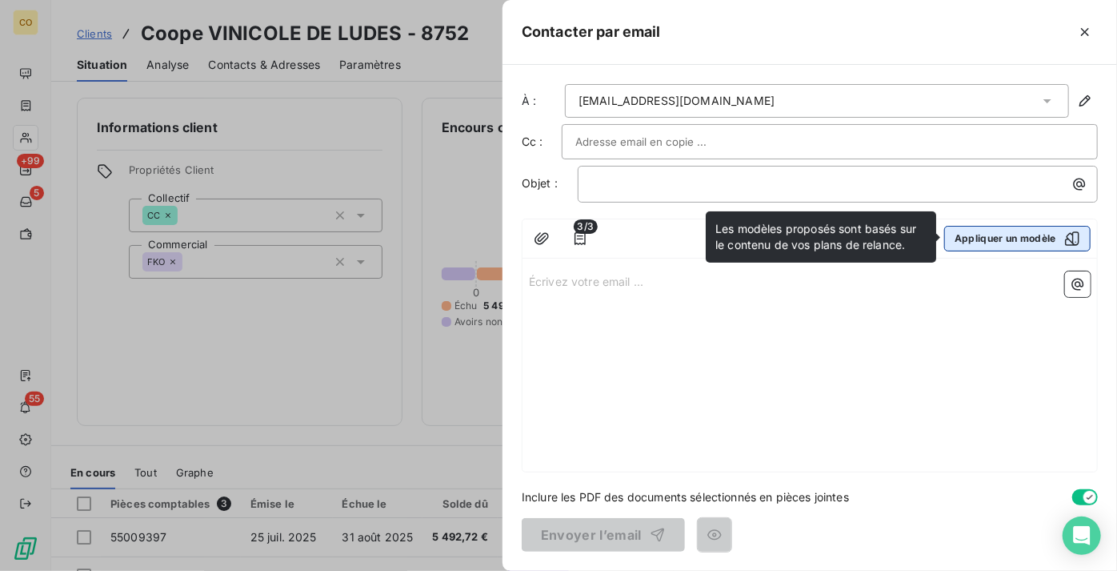
click at [1019, 244] on button "Appliquer un modèle" at bounding box center [1018, 239] width 146 height 26
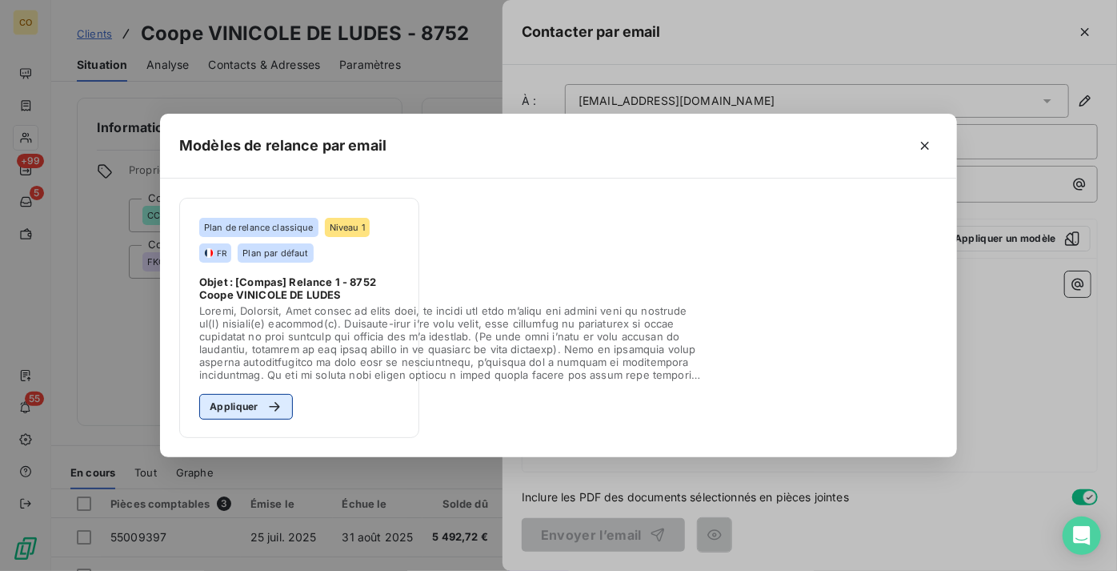
click at [211, 397] on button "Appliquer" at bounding box center [246, 407] width 94 height 26
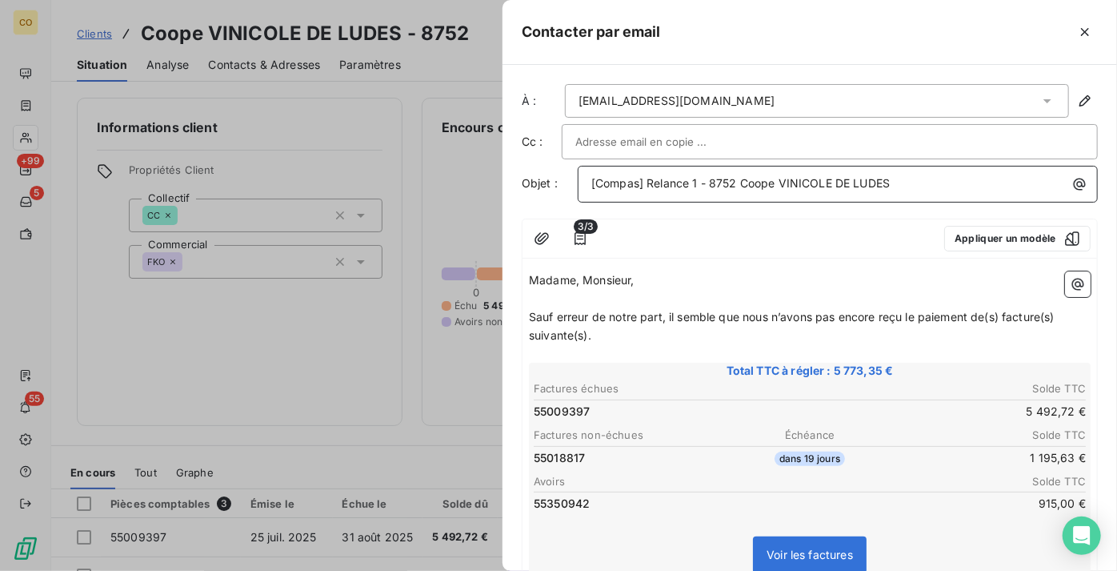
click at [700, 182] on span "[Compas] Relance 1 - 8752 Coope VINICOLE DE LUDES" at bounding box center [741, 183] width 299 height 14
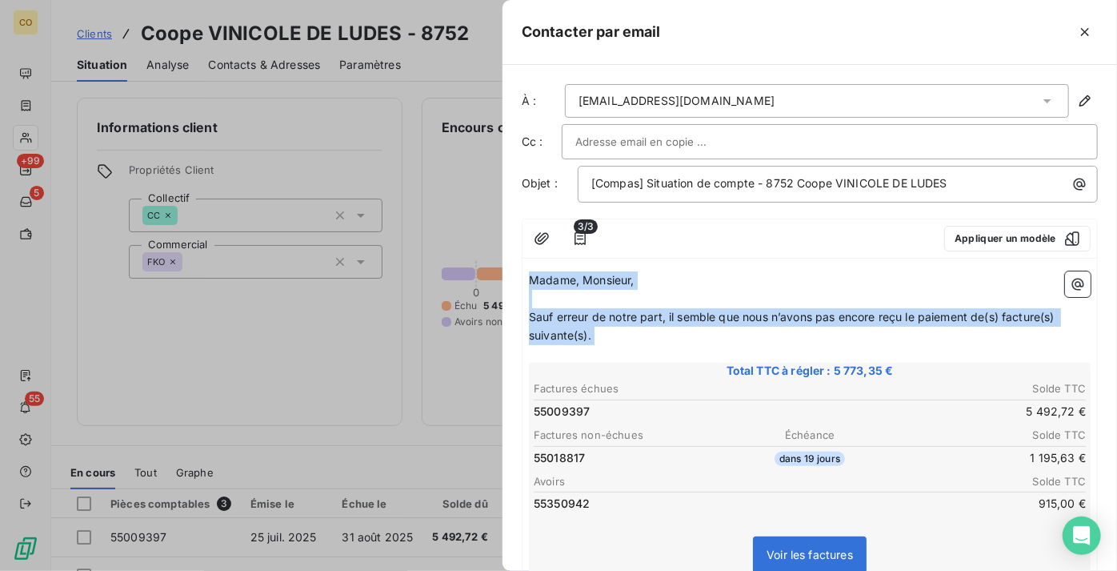
drag, startPoint x: 605, startPoint y: 347, endPoint x: 264, endPoint y: 114, distance: 413.0
click at [264, 570] on div "Contacter par email À : [EMAIL_ADDRESS][DOMAIN_NAME] Cc : Objet : [Compas] Situ…" at bounding box center [558, 571] width 1117 height 0
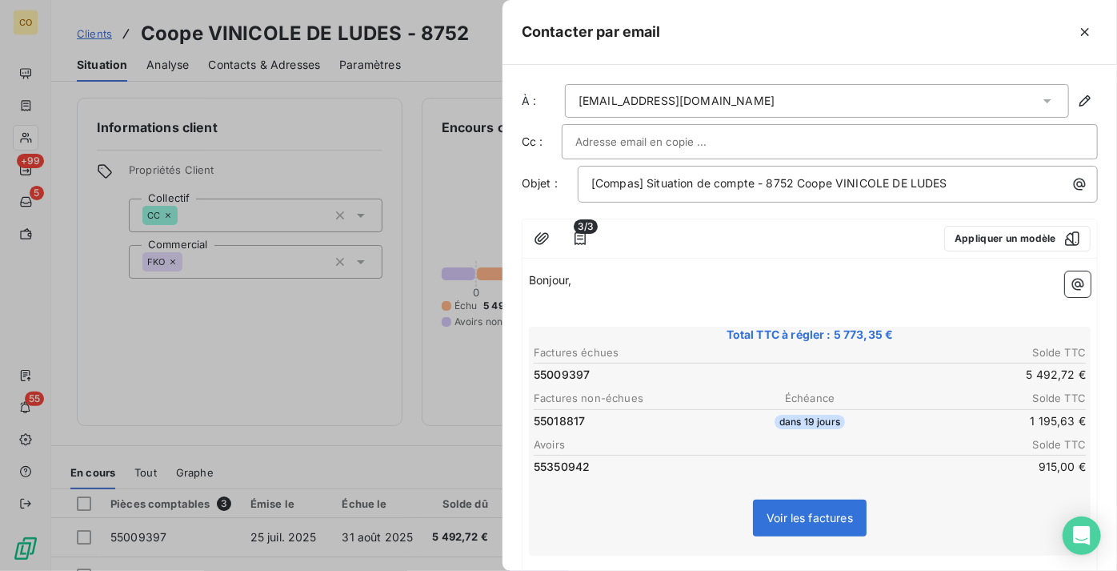
click at [647, 311] on p "﻿" at bounding box center [810, 317] width 562 height 18
click at [834, 182] on span "[Compas] Situation de compte - 8752 Coope VINICOLE DE LUDES" at bounding box center [770, 183] width 356 height 14
click at [673, 310] on p "Pour faire suite à votre" at bounding box center [810, 317] width 562 height 18
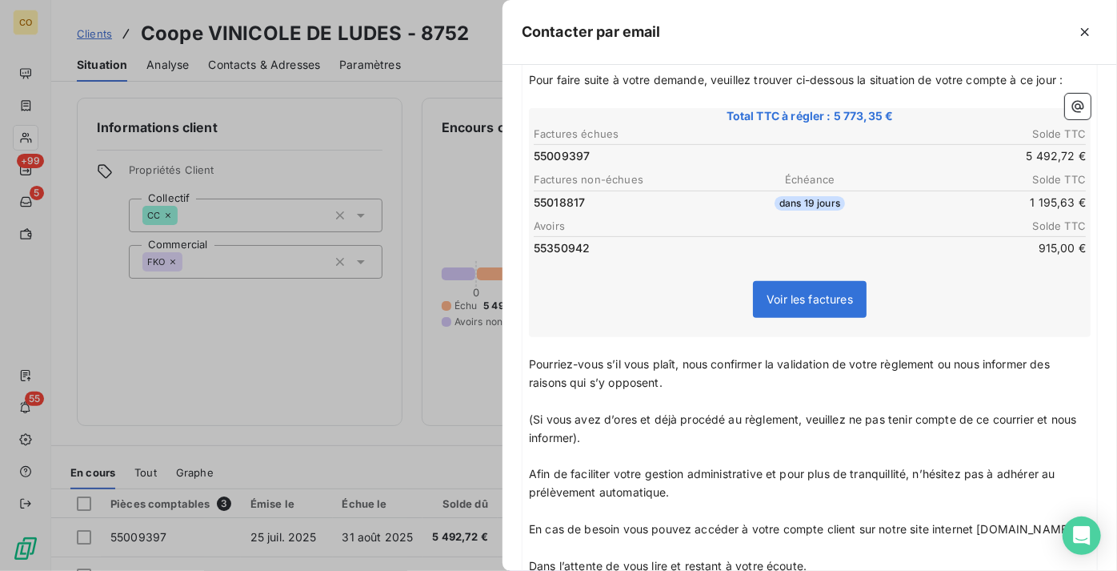
scroll to position [291, 0]
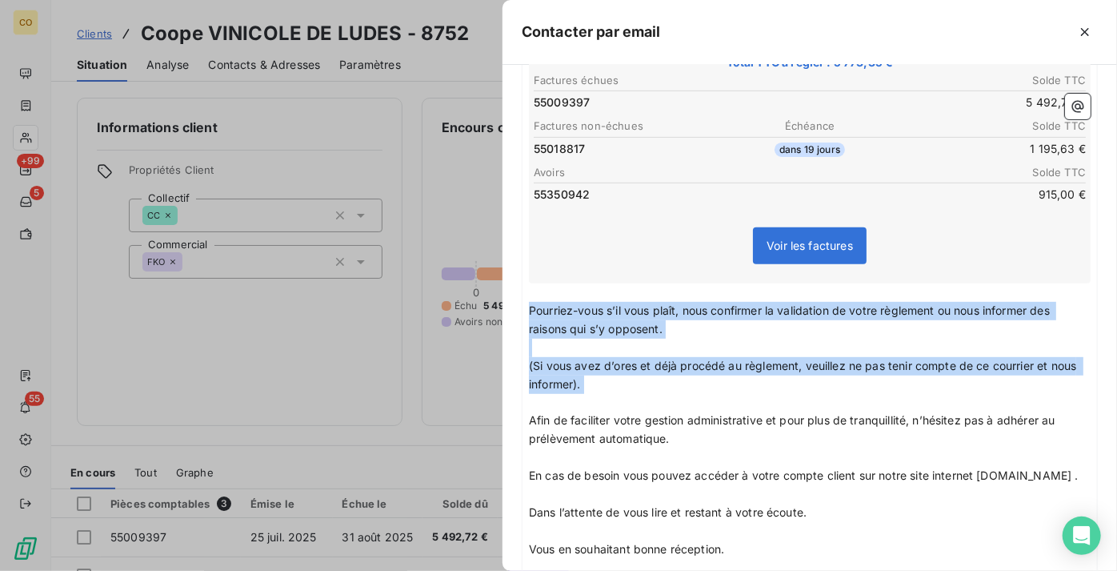
drag, startPoint x: 530, startPoint y: 299, endPoint x: 670, endPoint y: 386, distance: 164.6
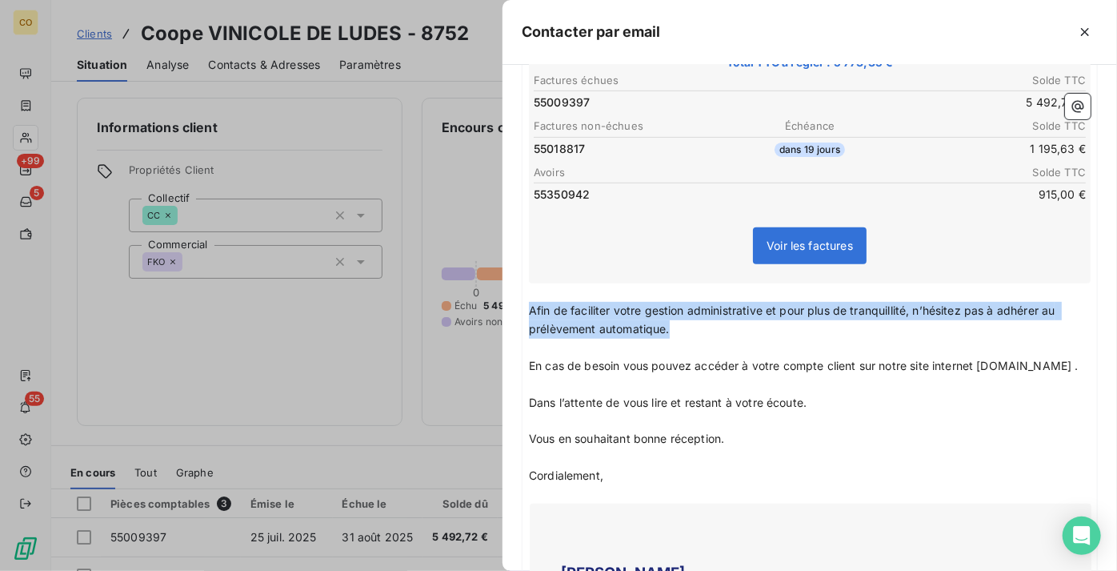
drag, startPoint x: 692, startPoint y: 327, endPoint x: 523, endPoint y: 296, distance: 172.4
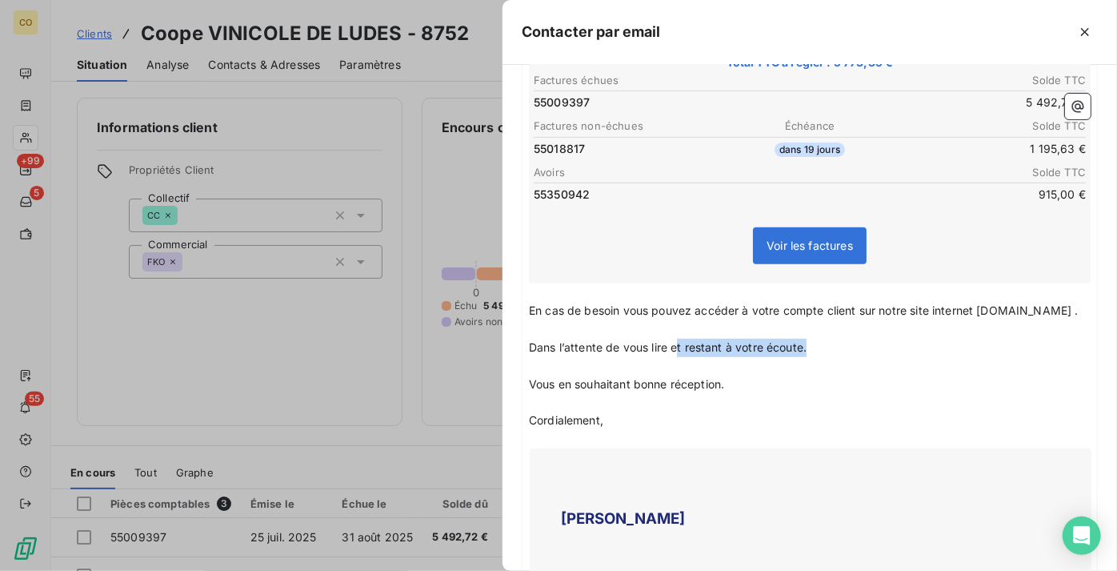
drag, startPoint x: 843, startPoint y: 339, endPoint x: 675, endPoint y: 340, distance: 168.1
click at [675, 340] on p "Dans l’attente de vous lire et restant à votre écoute." at bounding box center [810, 348] width 562 height 18
drag, startPoint x: 727, startPoint y: 376, endPoint x: 741, endPoint y: 418, distance: 44.0
click at [727, 377] on span "Vous en souhaitant bonne réception.t restant à votre écoute." at bounding box center [691, 384] width 325 height 14
drag, startPoint x: 824, startPoint y: 342, endPoint x: 494, endPoint y: 341, distance: 329.8
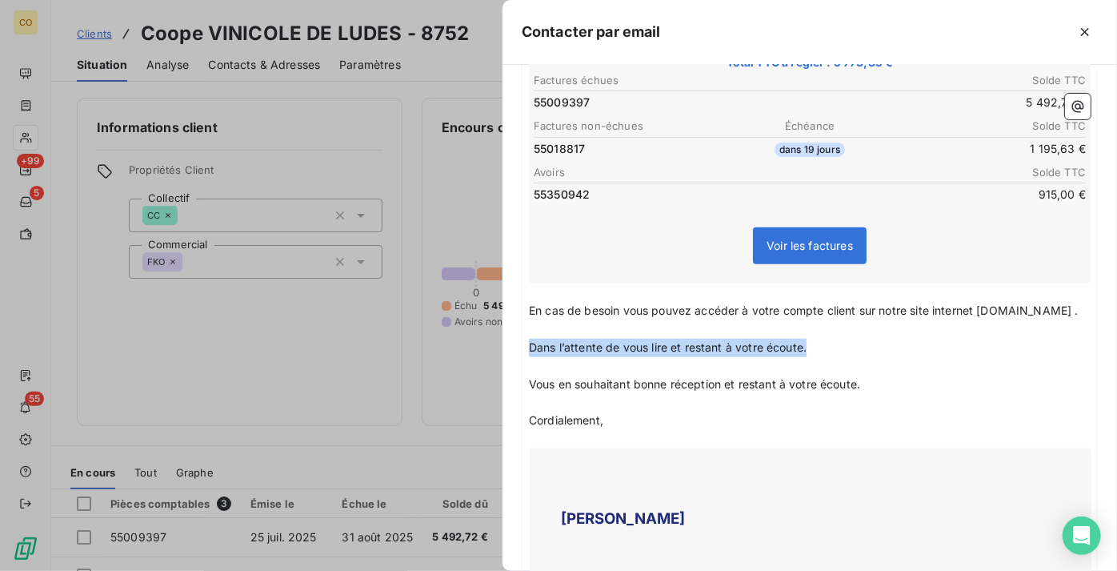
click at [494, 570] on div "Contacter par email À : [EMAIL_ADDRESS][DOMAIN_NAME] Cc : Objet : [Compas] Situ…" at bounding box center [558, 571] width 1117 height 0
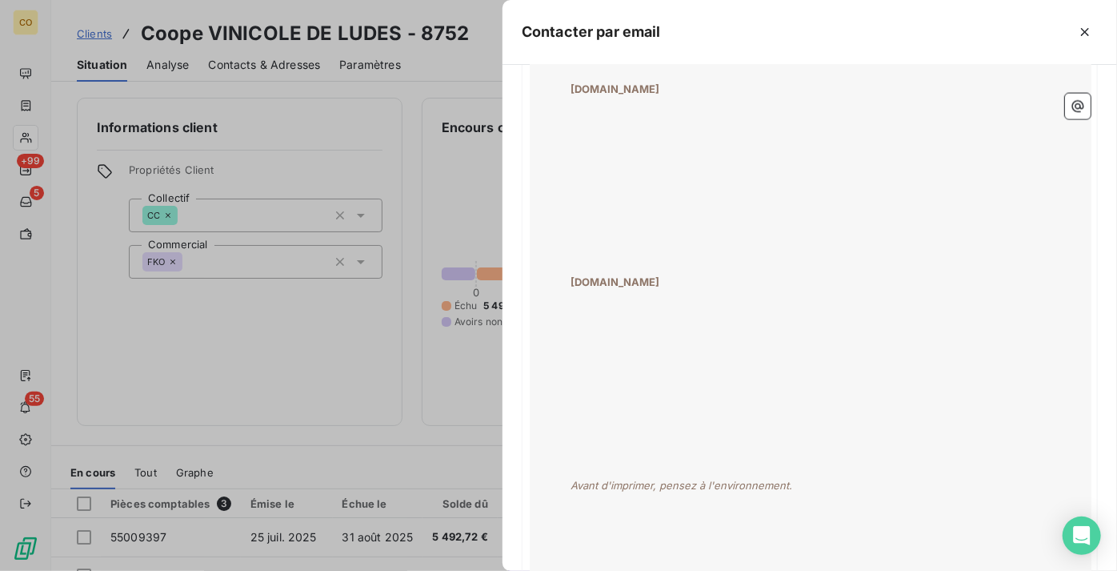
scroll to position [1479, 0]
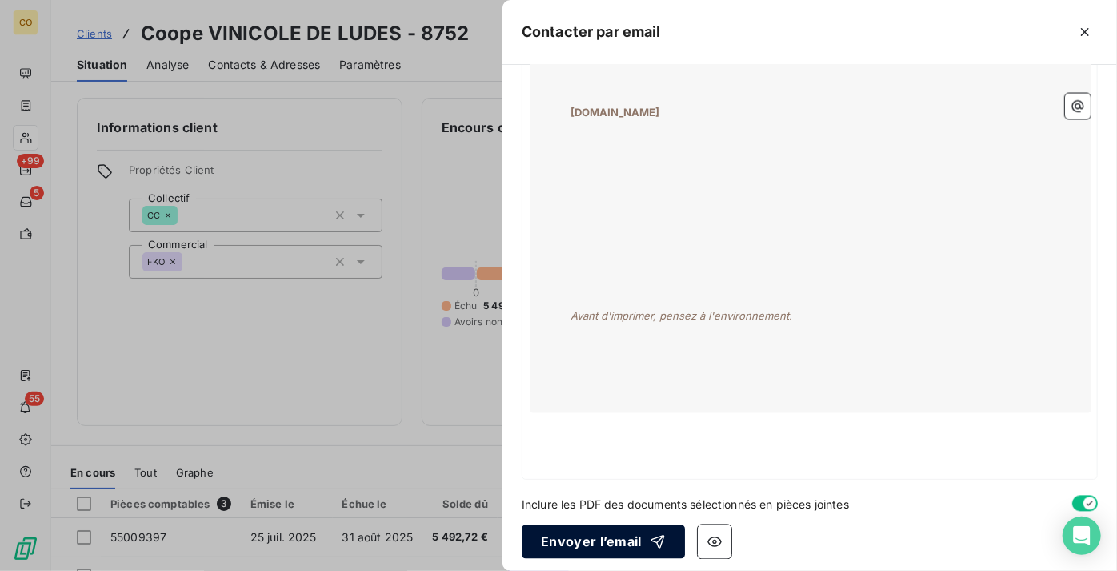
click at [612, 538] on button "Envoyer l’email" at bounding box center [603, 542] width 163 height 34
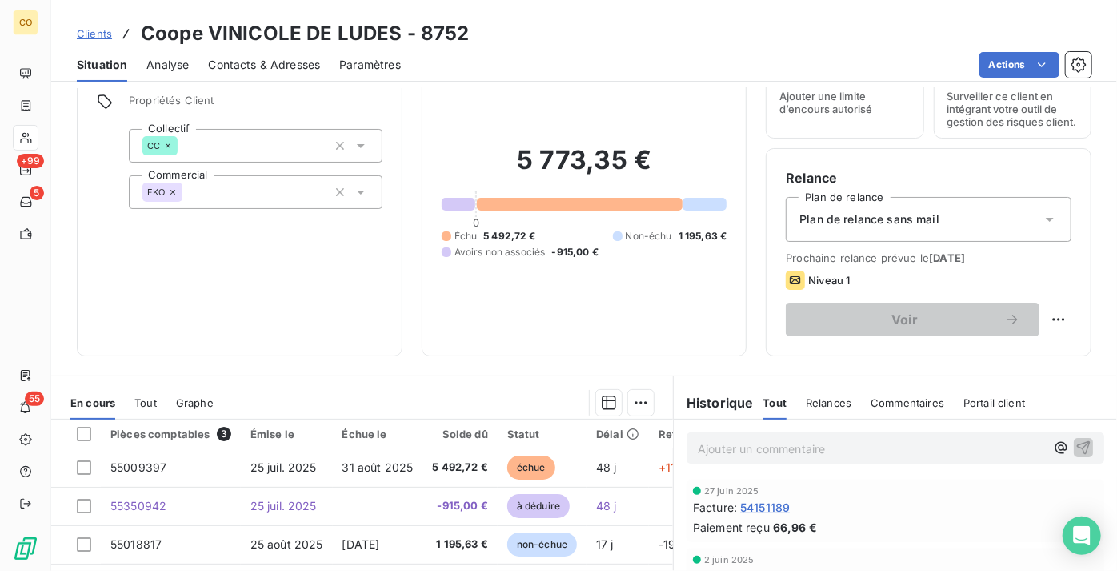
scroll to position [0, 0]
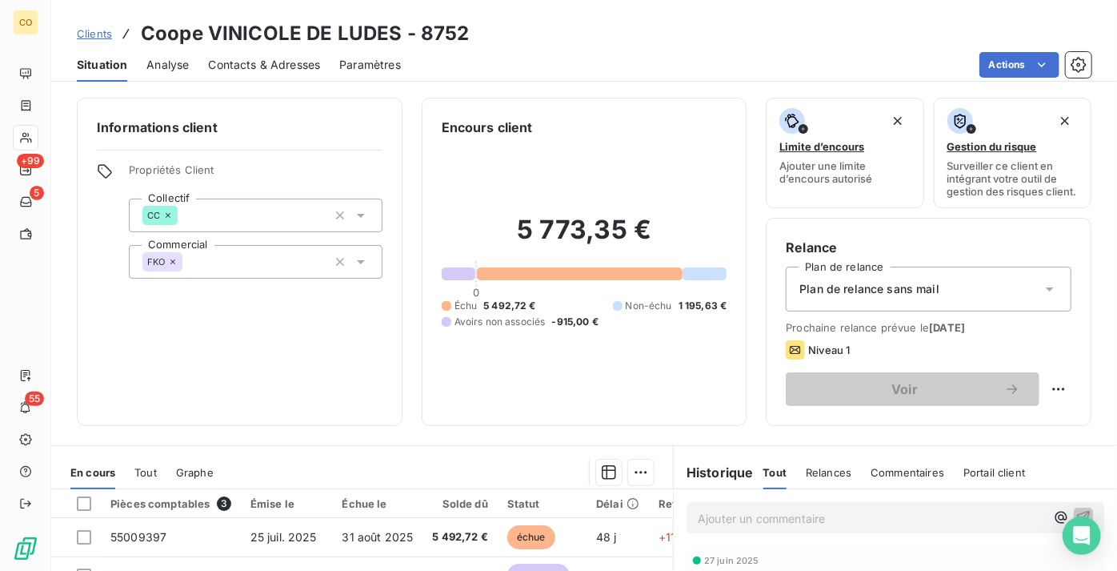
click at [187, 65] on span "Analyse" at bounding box center [167, 65] width 42 height 16
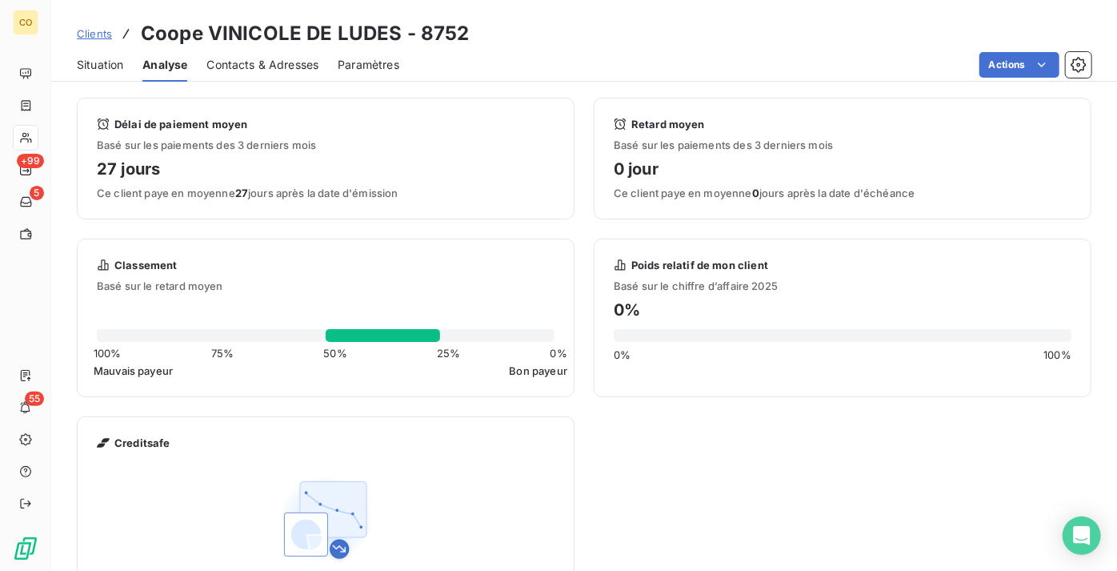
click at [101, 66] on span "Situation" at bounding box center [100, 65] width 46 height 16
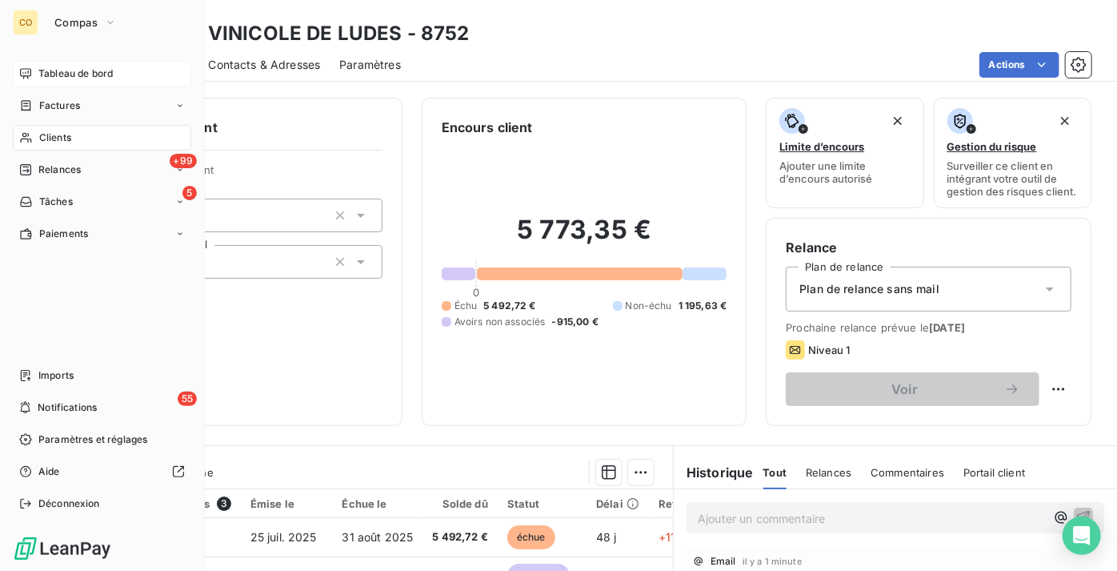
click at [29, 76] on icon at bounding box center [25, 73] width 11 height 10
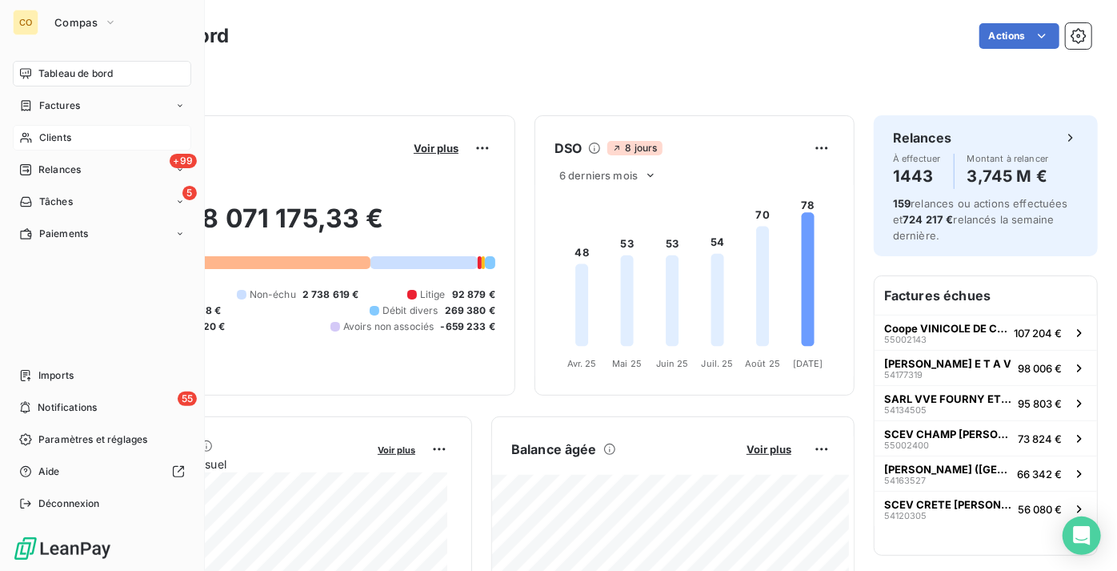
click at [53, 134] on span "Clients" at bounding box center [55, 137] width 32 height 14
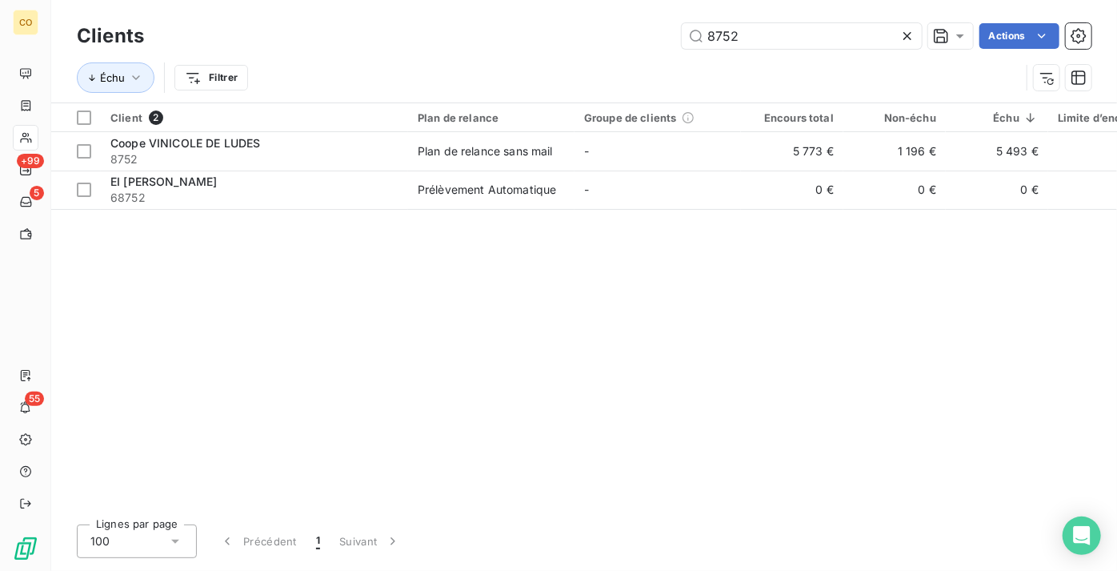
drag, startPoint x: 757, startPoint y: 38, endPoint x: 547, endPoint y: 34, distance: 210.6
click at [547, 34] on div "8752 Actions" at bounding box center [627, 36] width 929 height 26
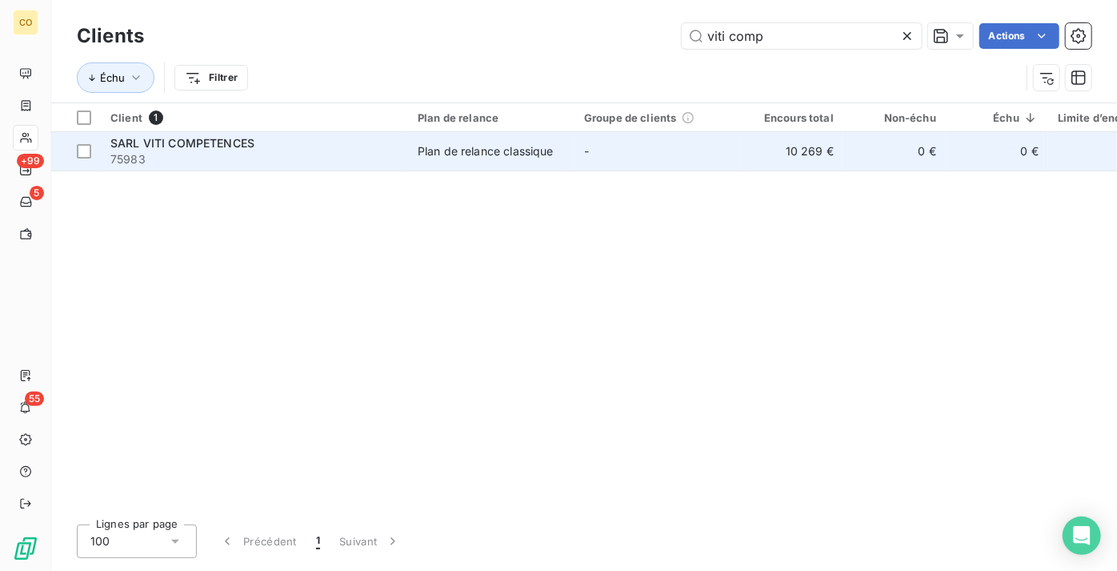
type input "viti comp"
click at [379, 135] on div "SARL VITI COMPETENCES" at bounding box center [254, 143] width 288 height 16
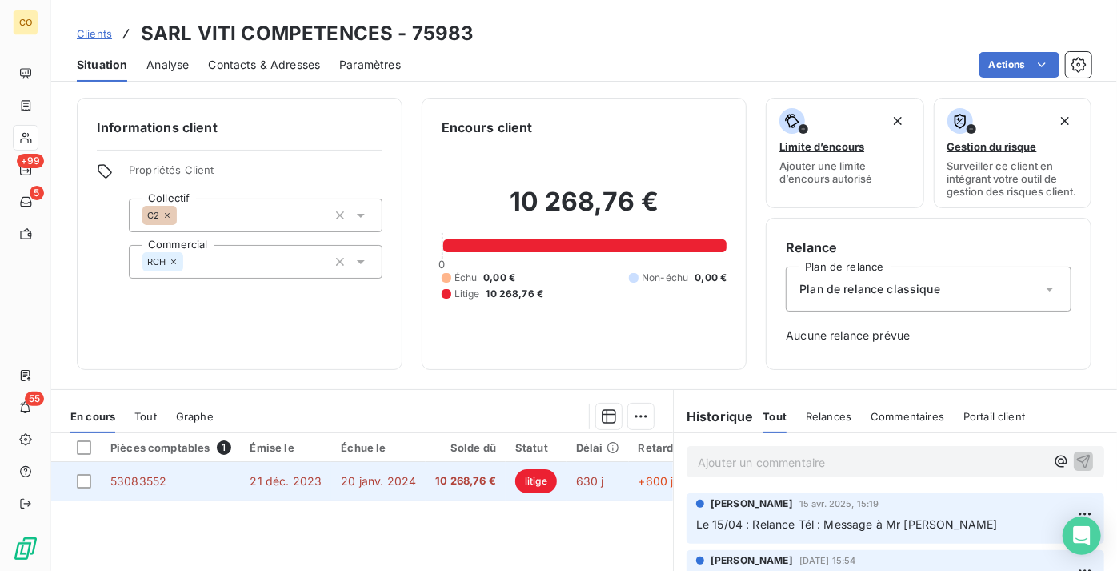
click at [301, 487] on span "21 déc. 2023" at bounding box center [287, 481] width 72 height 14
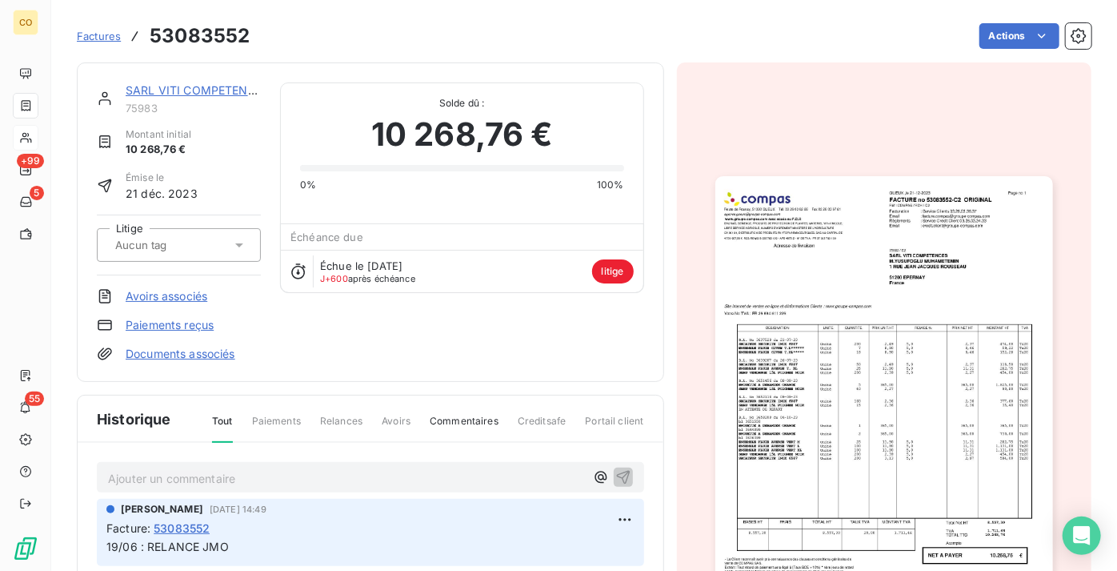
click at [885, 350] on img "button" at bounding box center [885, 414] width 338 height 477
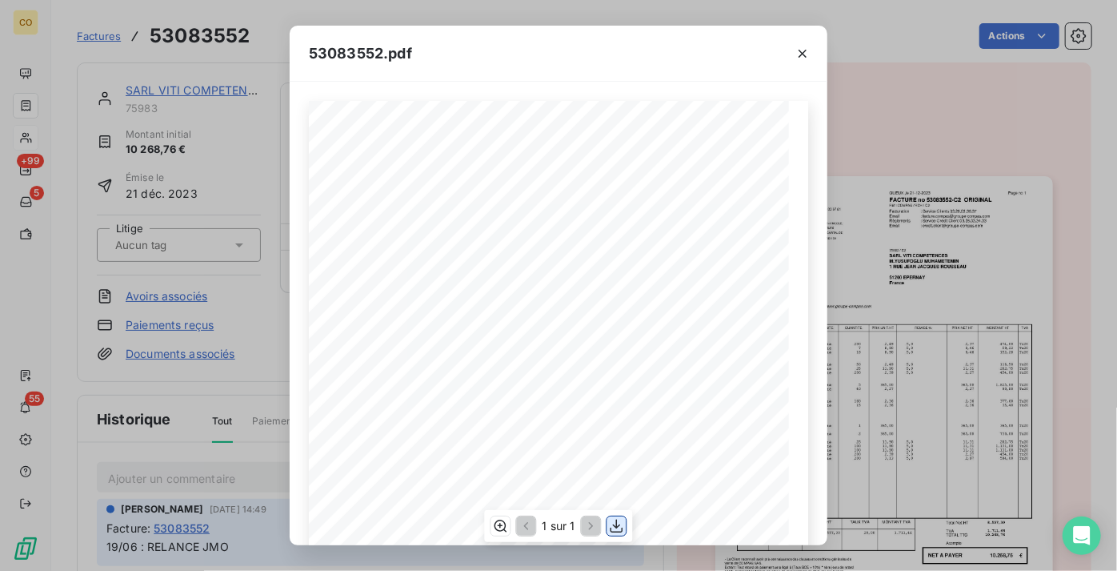
click at [623, 525] on icon "button" at bounding box center [617, 526] width 16 height 16
click at [807, 58] on icon "button" at bounding box center [803, 54] width 16 height 16
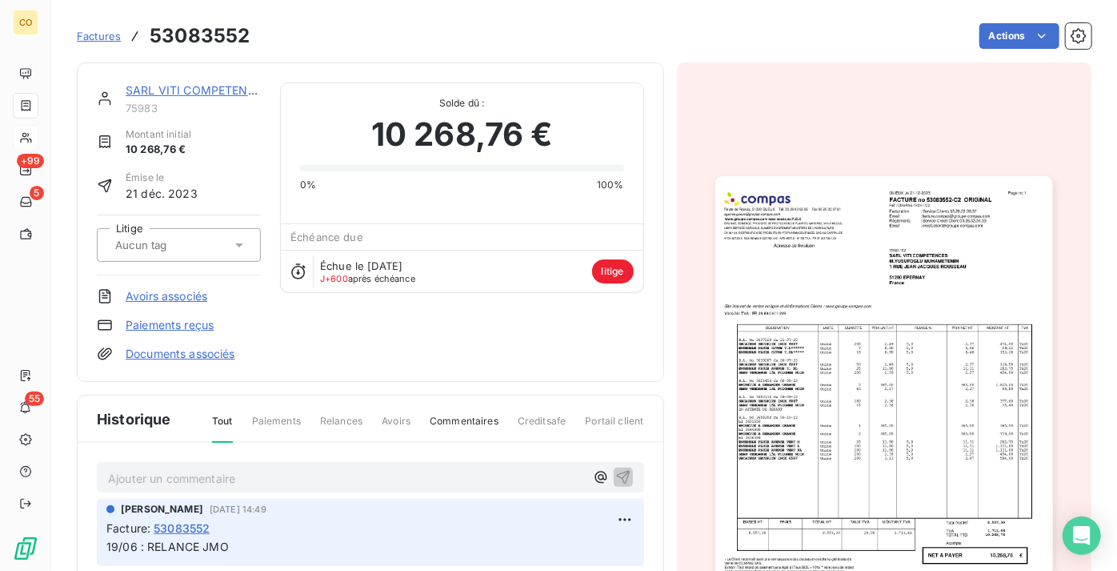
click at [187, 96] on div "SARL VITI COMPETENCES 75983" at bounding box center [193, 98] width 135 height 32
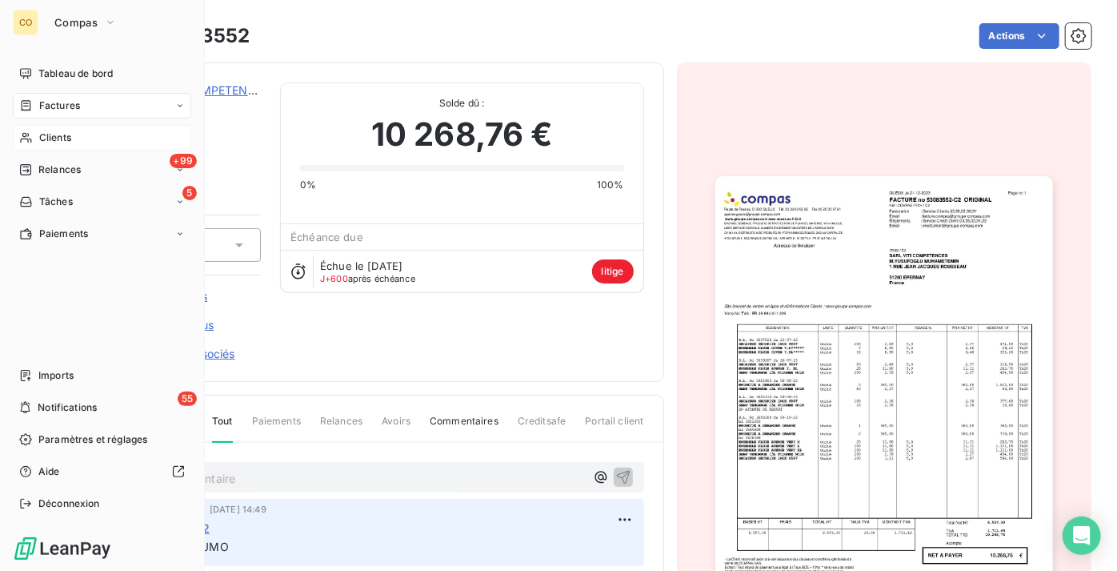
click at [83, 134] on div "Clients" at bounding box center [102, 138] width 179 height 26
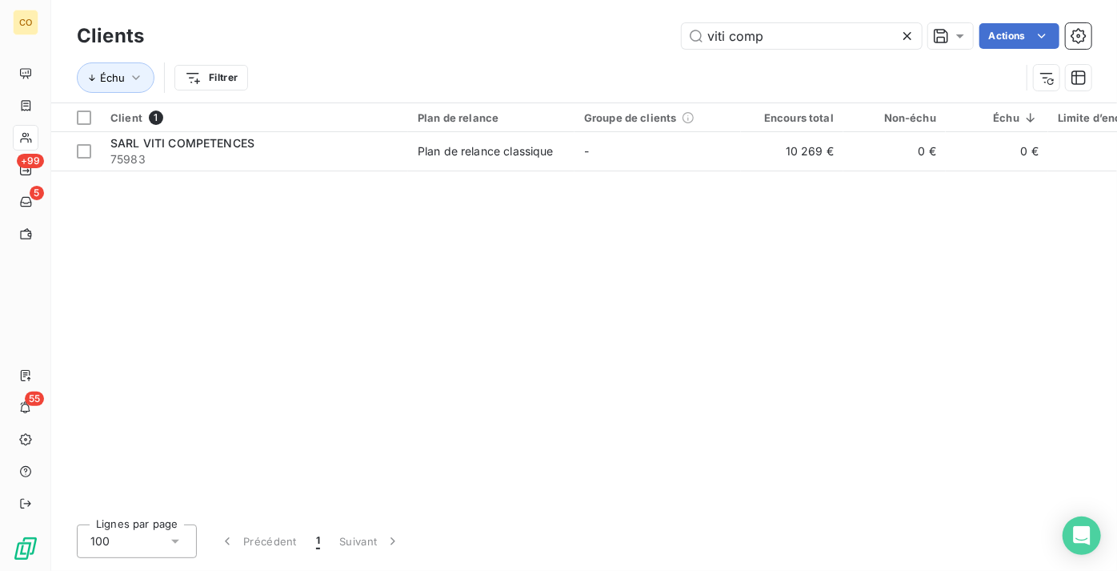
drag, startPoint x: 788, startPoint y: 40, endPoint x: 461, endPoint y: 77, distance: 329.4
click at [461, 75] on div "Clients viti comp Actions Échu Filtrer" at bounding box center [584, 60] width 1015 height 83
click at [758, 484] on div "Client 1 Plan de relance Groupe de clients Encours total Non-échu Échu Limite d…" at bounding box center [584, 307] width 1066 height 408
drag, startPoint x: 776, startPoint y: 38, endPoint x: 447, endPoint y: 48, distance: 329.1
click at [447, 48] on div "viti comp Actions" at bounding box center [627, 36] width 929 height 26
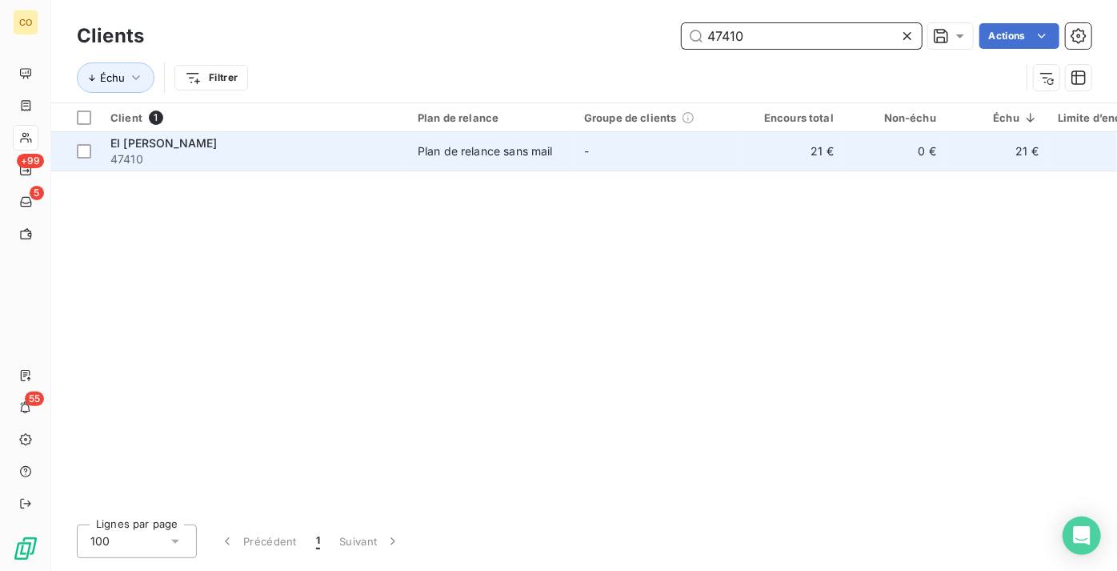
type input "47410"
click at [347, 169] on td "EI [PERSON_NAME] 47410" at bounding box center [254, 151] width 307 height 38
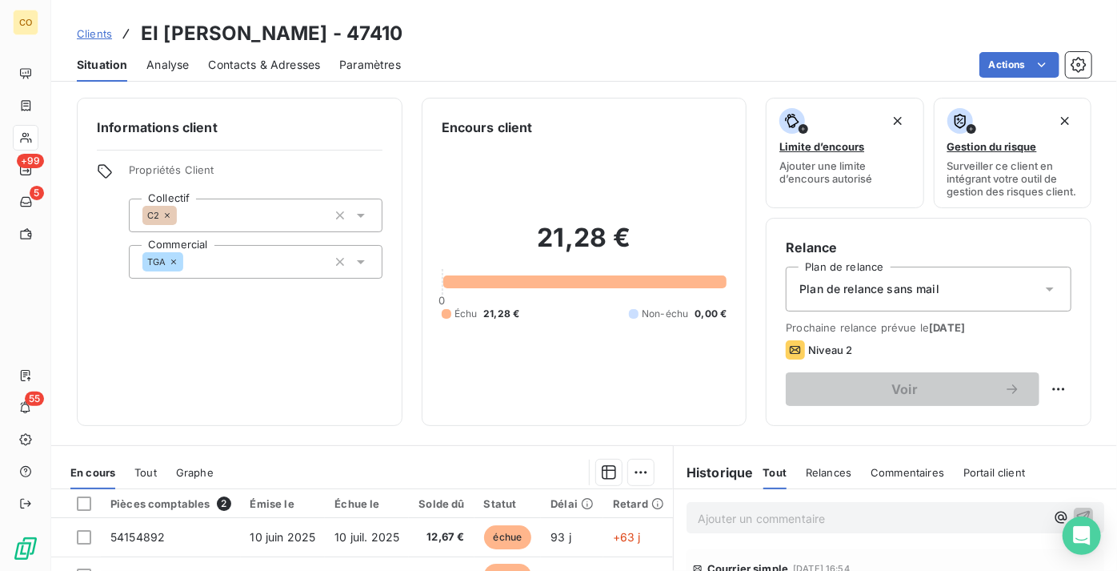
click at [929, 297] on span "Plan de relance sans mail" at bounding box center [870, 289] width 140 height 16
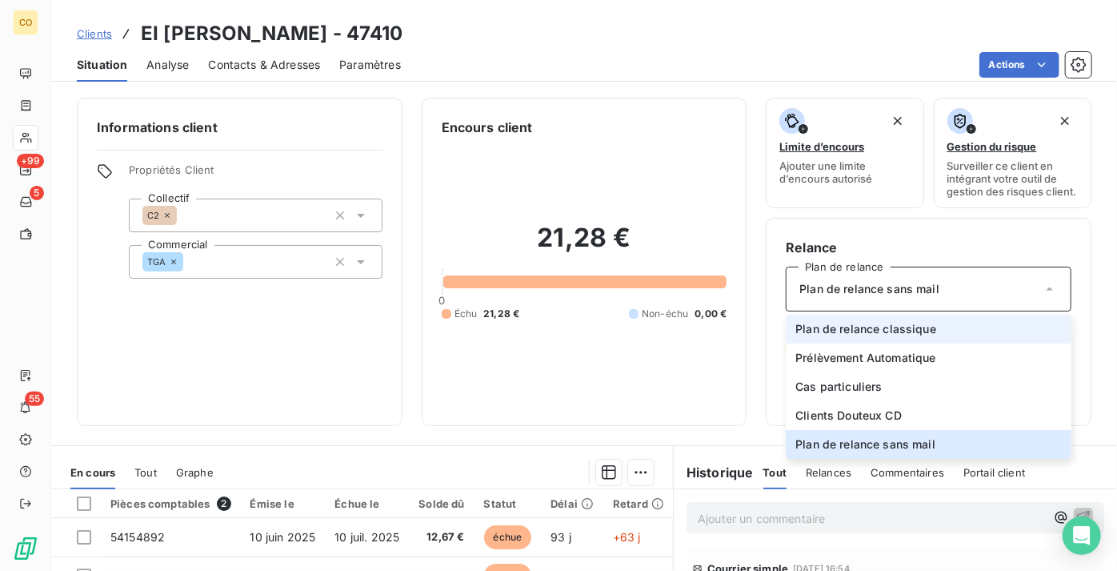
click at [930, 343] on li "Plan de relance classique" at bounding box center [929, 329] width 286 height 29
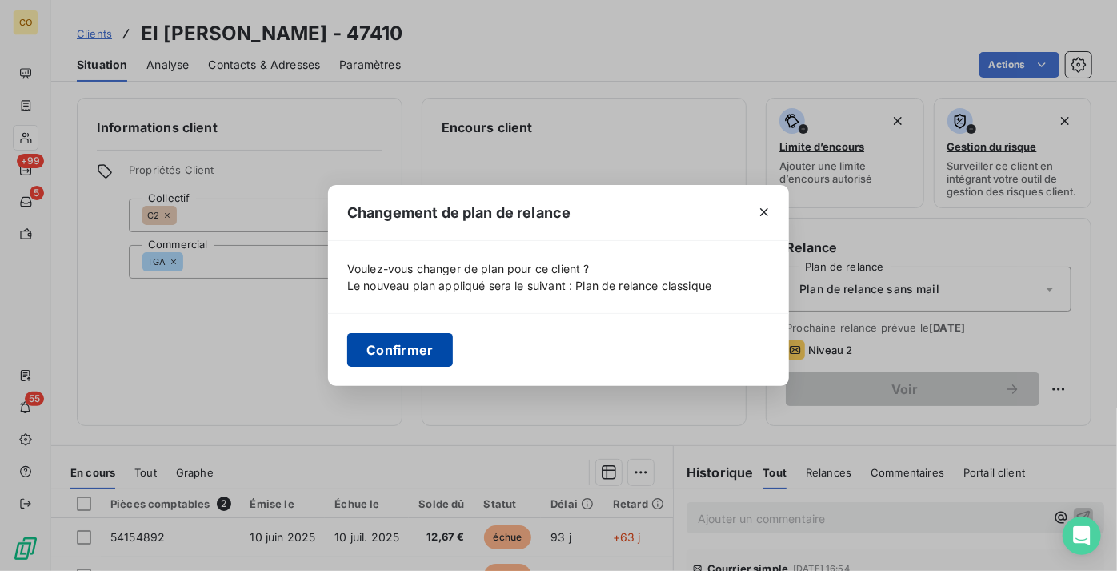
click at [432, 341] on button "Confirmer" at bounding box center [400, 350] width 106 height 34
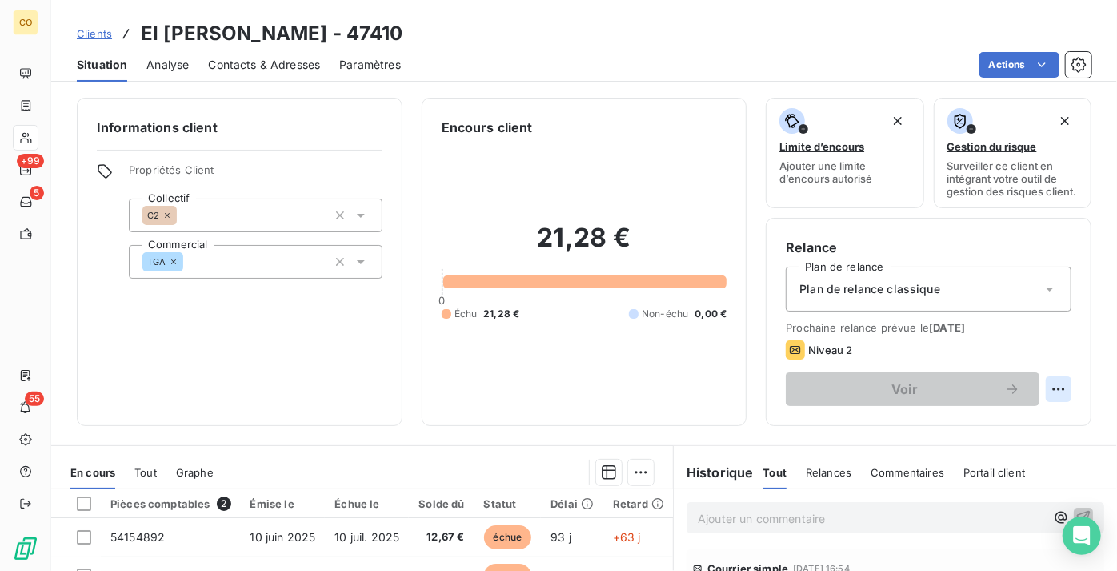
click at [1044, 405] on html "CO +99 5 55 Clients EI [PERSON_NAME] - 47410 Situation Analyse Contacts & Adres…" at bounding box center [558, 285] width 1117 height 571
click at [974, 423] on div "Replanifier cette action" at bounding box center [982, 436] width 143 height 26
select select "8"
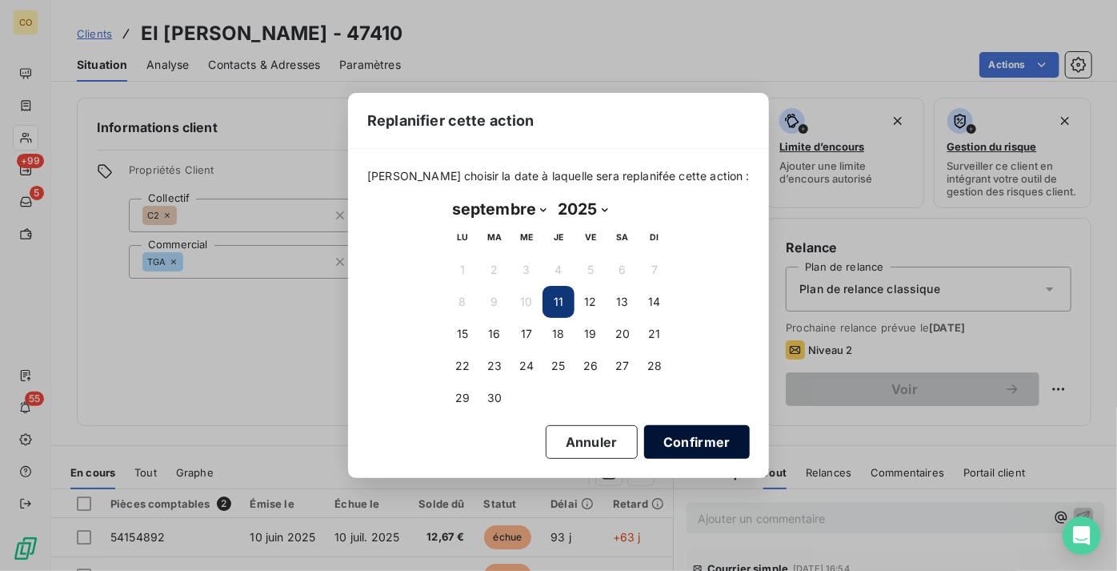
click at [693, 451] on button "Confirmer" at bounding box center [697, 442] width 106 height 34
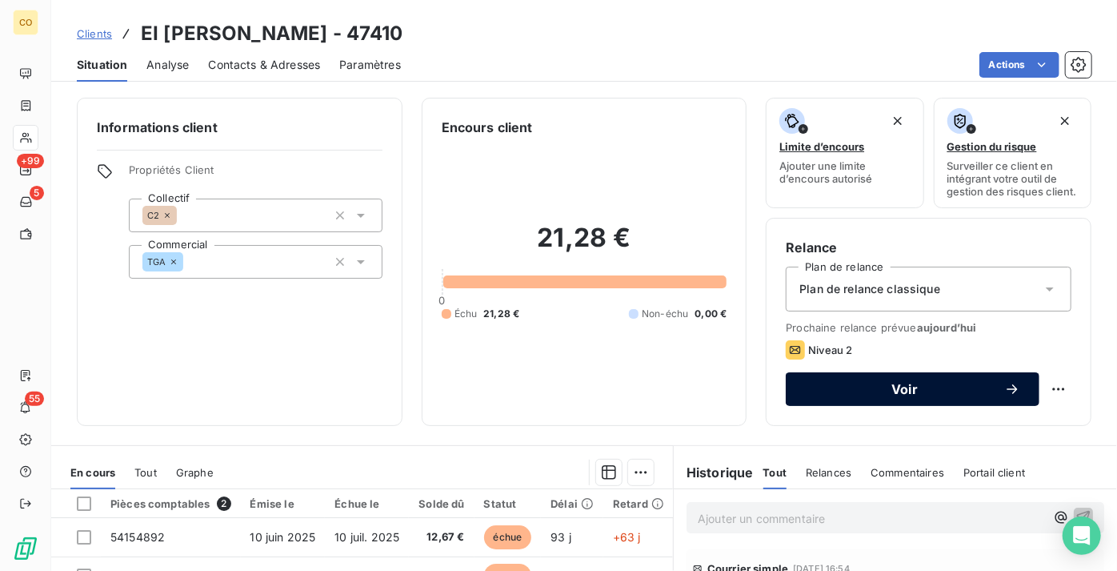
click at [855, 395] on span "Voir" at bounding box center [904, 389] width 199 height 13
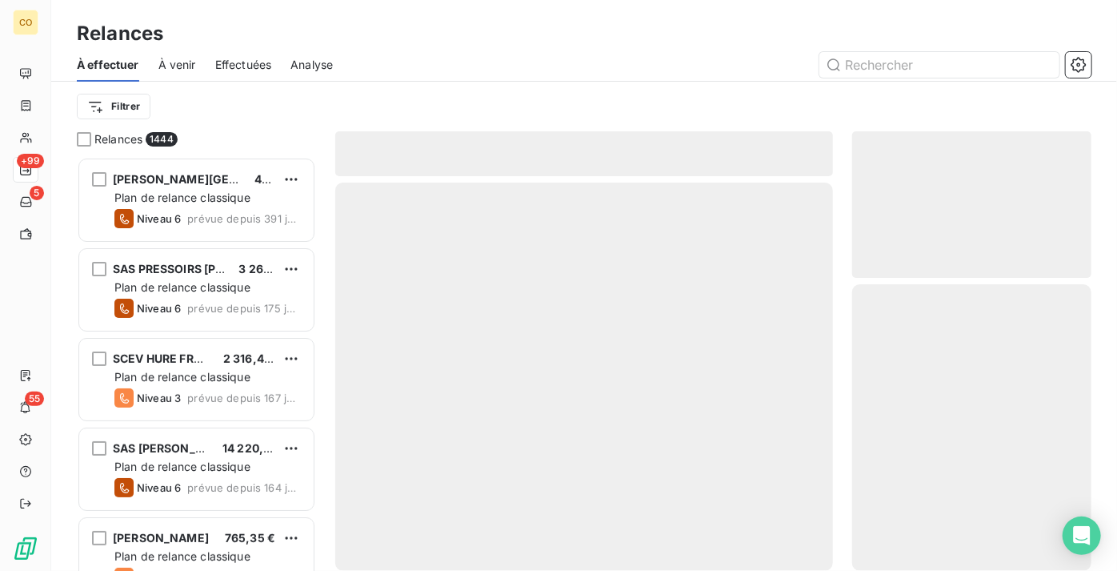
scroll to position [402, 228]
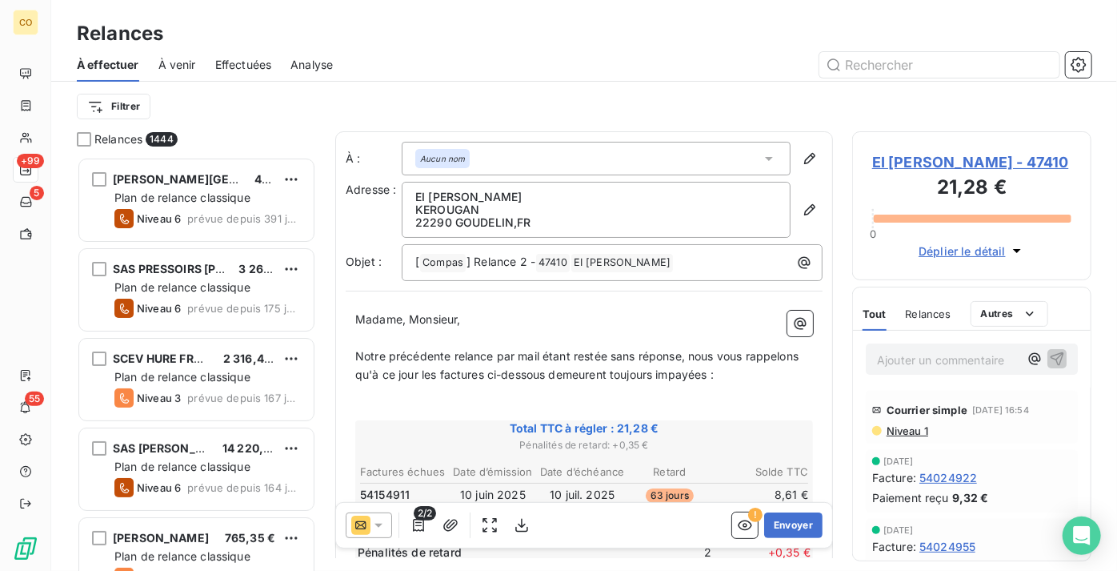
click at [360, 523] on icon at bounding box center [360, 524] width 19 height 19
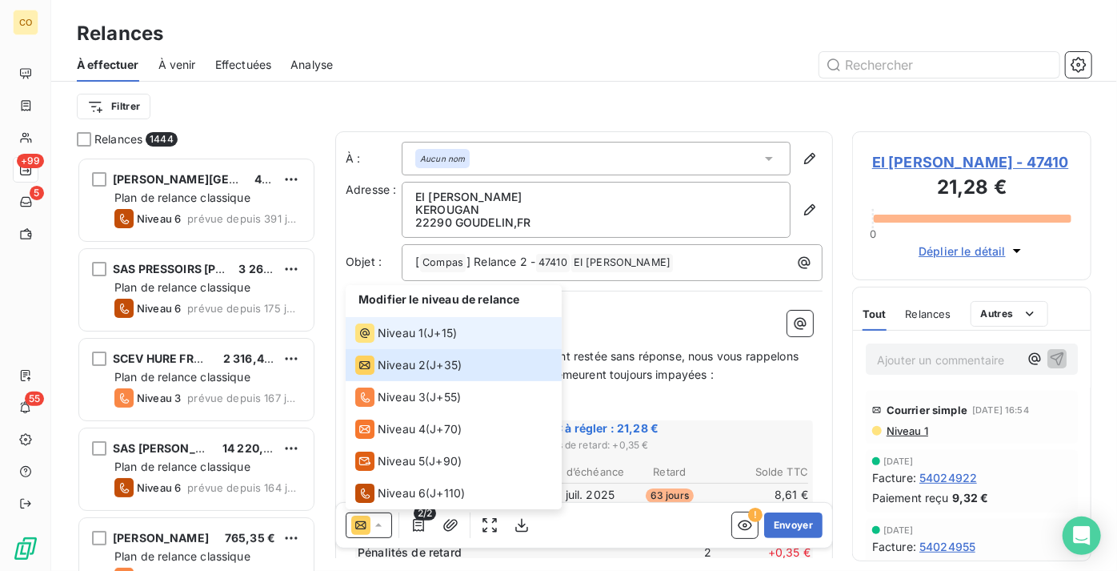
click at [395, 333] on span "Niveau 1" at bounding box center [401, 333] width 46 height 16
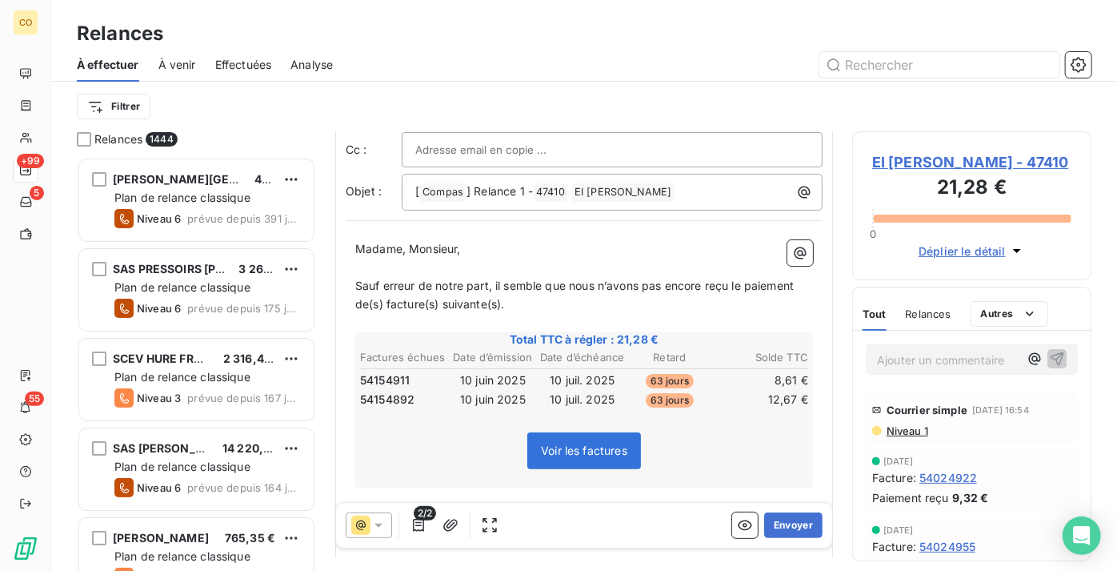
scroll to position [0, 0]
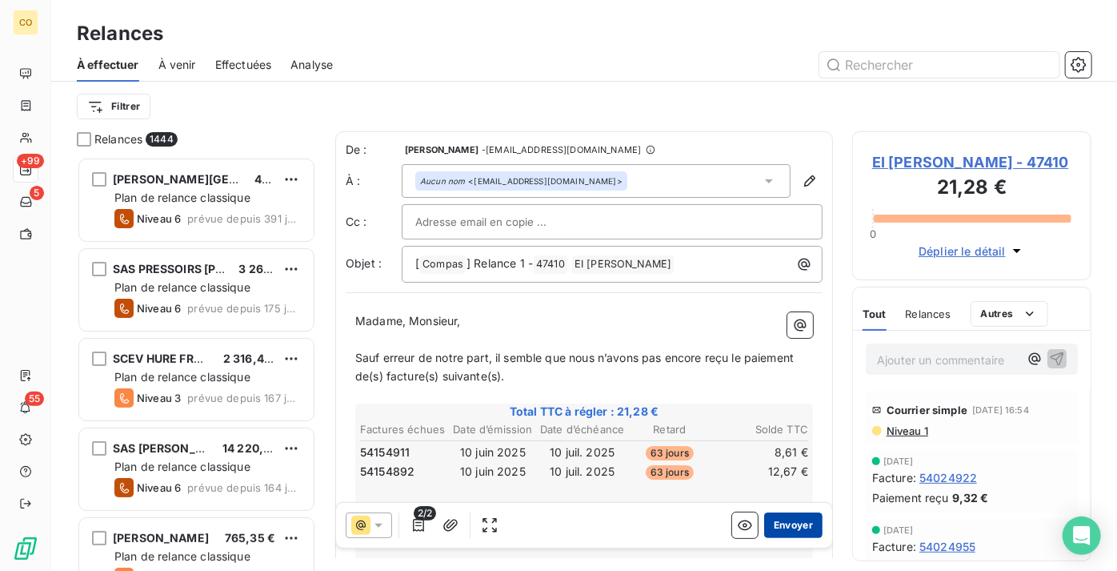
click at [783, 524] on button "Envoyer" at bounding box center [793, 525] width 58 height 26
